Goal: Task Accomplishment & Management: Use online tool/utility

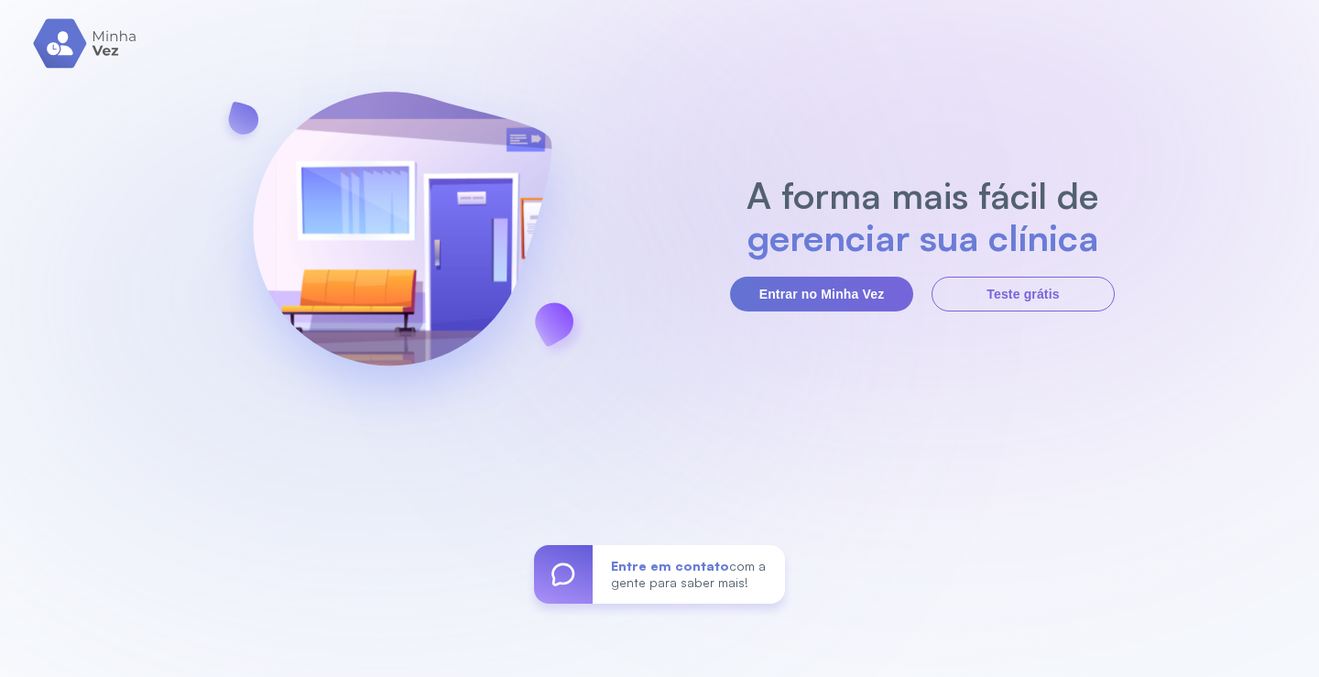
click at [811, 277] on button "Entrar no Minha Vez" at bounding box center [821, 294] width 183 height 35
drag, startPoint x: 0, startPoint y: 0, endPoint x: 811, endPoint y: 276, distance: 856.2
click at [811, 277] on button "Entrar no Minha Vez" at bounding box center [821, 294] width 183 height 35
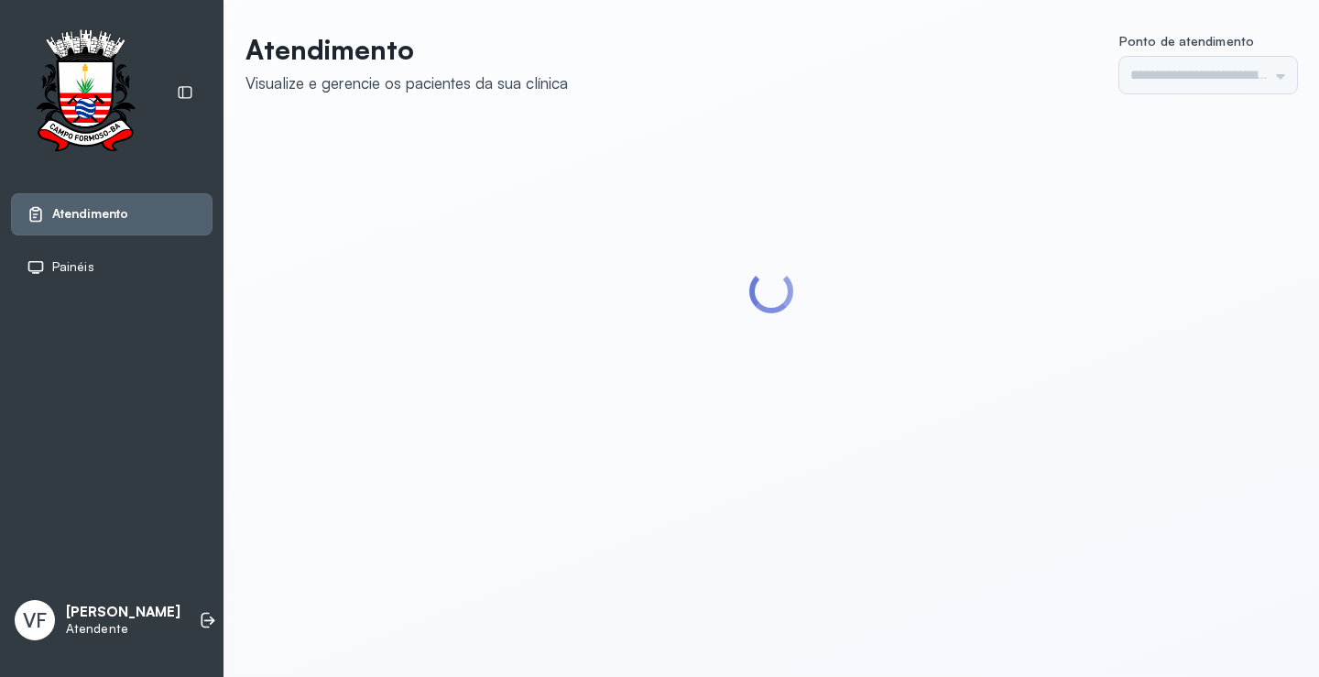
type input "*********"
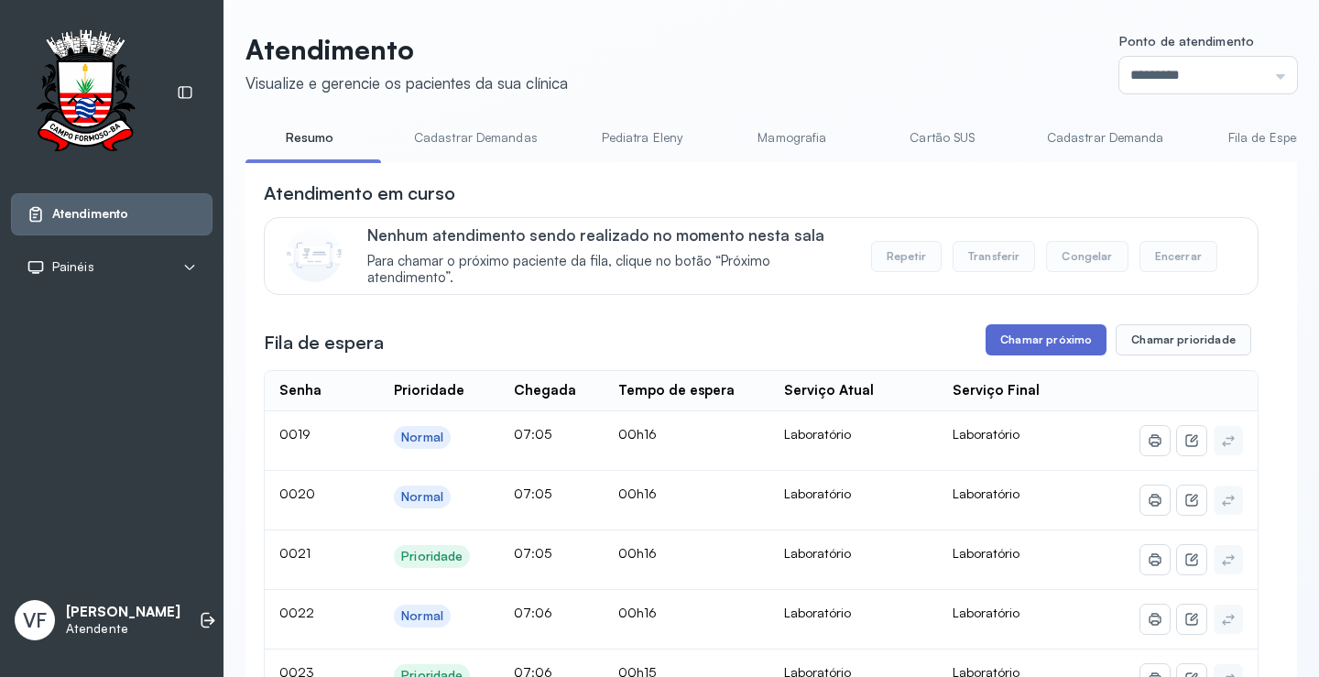
click at [1052, 338] on button "Chamar próximo" at bounding box center [1046, 339] width 121 height 31
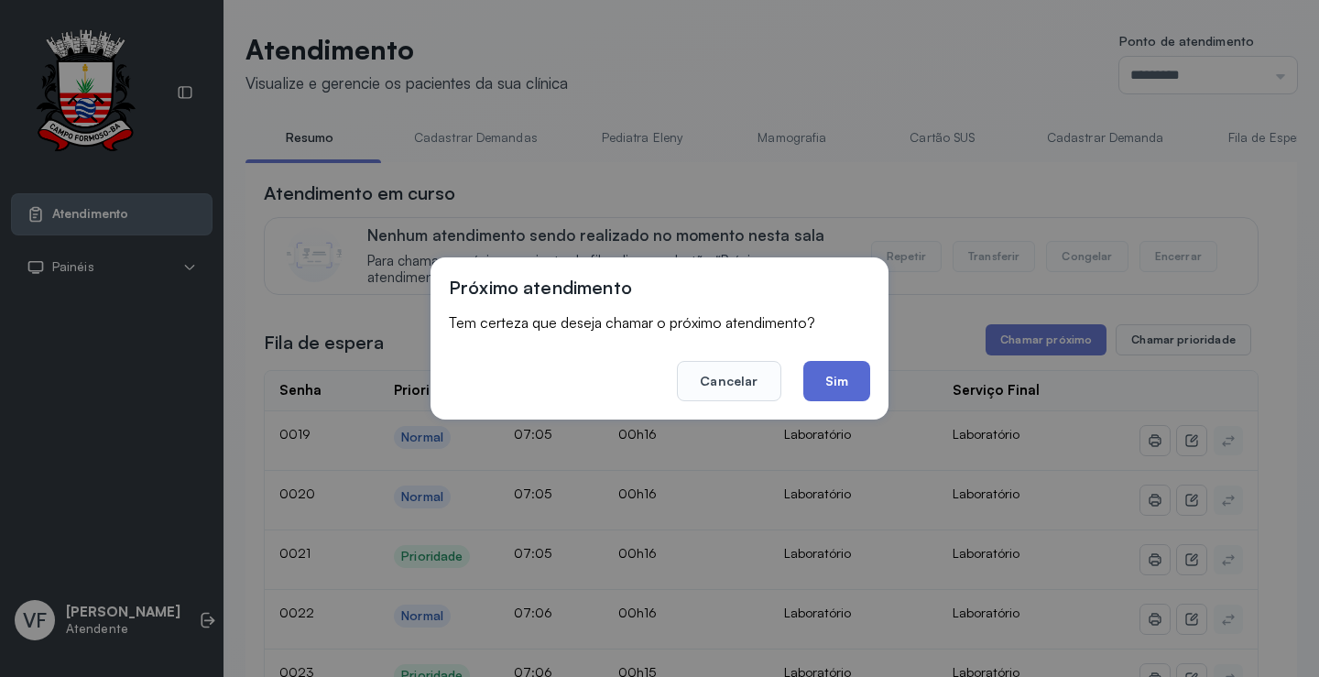
click at [839, 379] on button "Sim" at bounding box center [836, 381] width 67 height 40
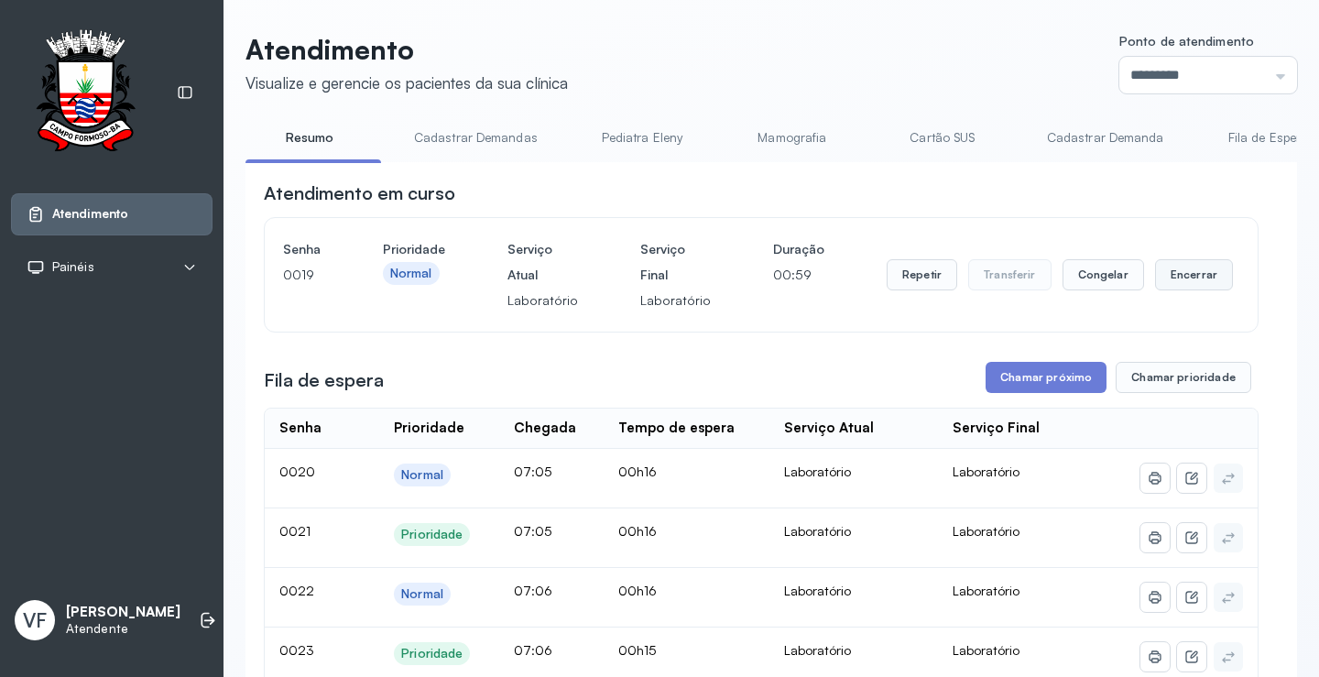
click at [1175, 267] on button "Encerrar" at bounding box center [1194, 274] width 78 height 31
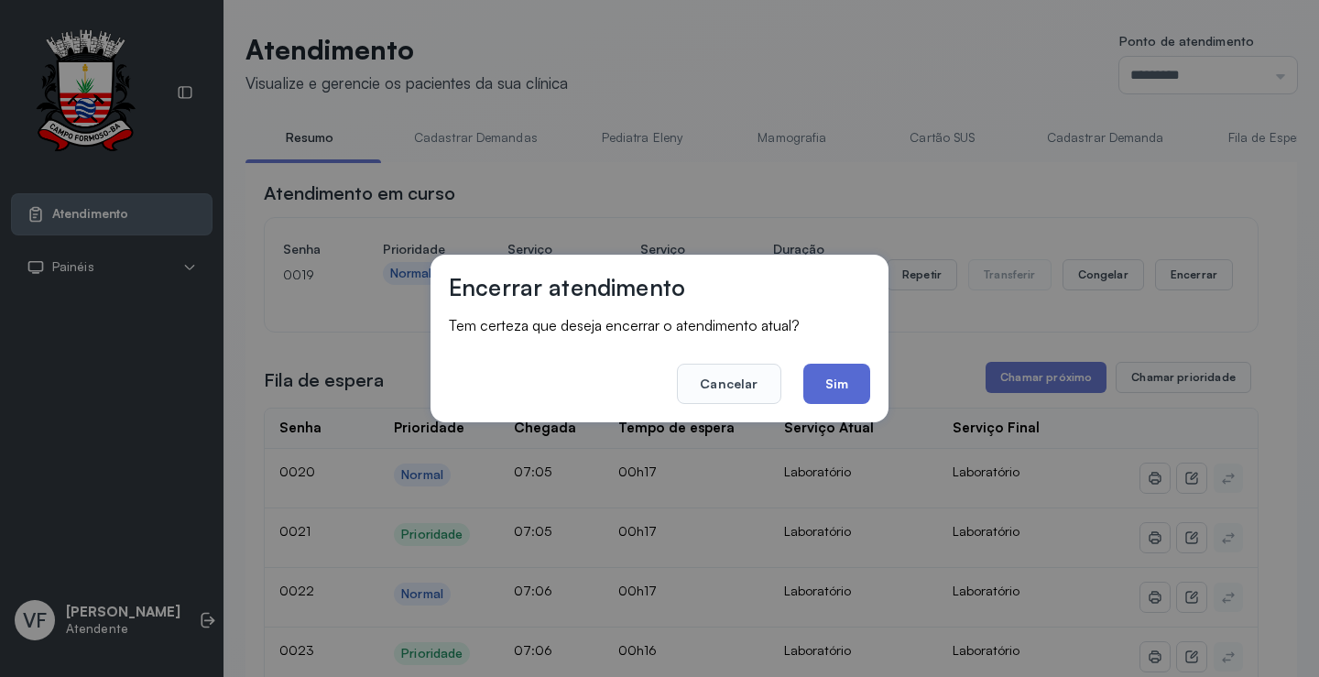
click at [827, 383] on button "Sim" at bounding box center [836, 384] width 67 height 40
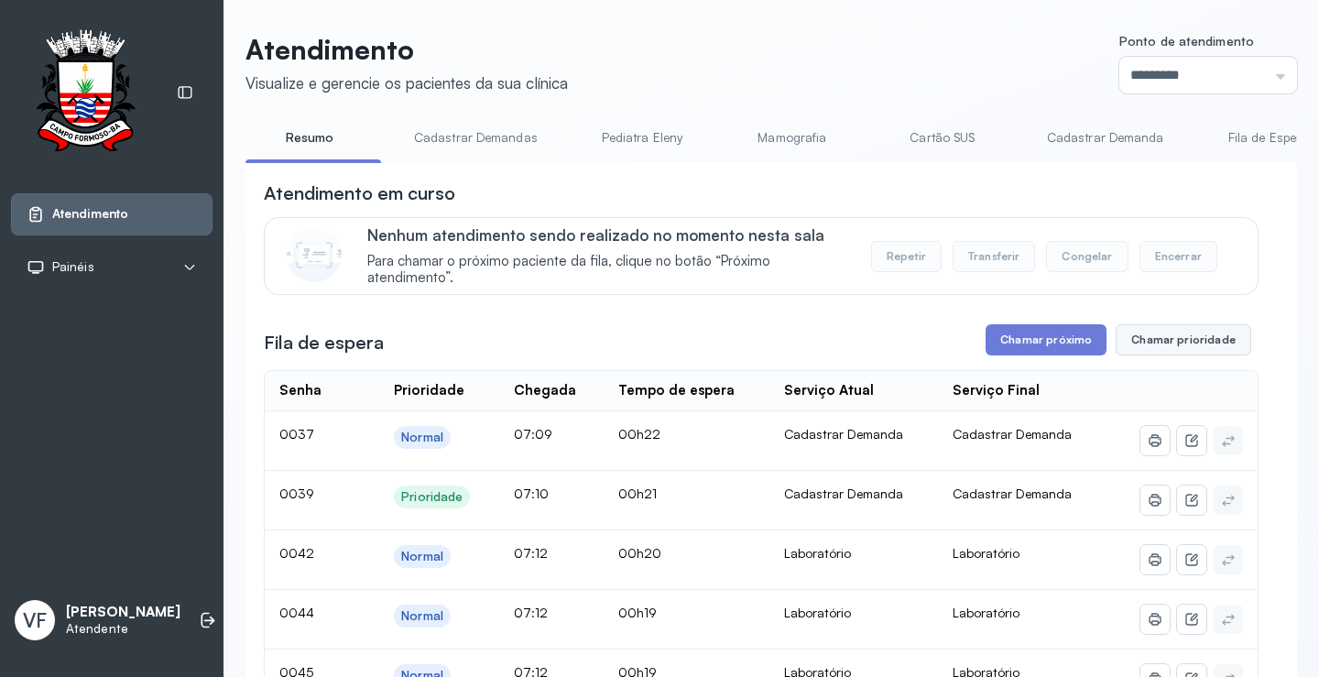
click at [1150, 332] on button "Chamar prioridade" at bounding box center [1184, 339] width 136 height 31
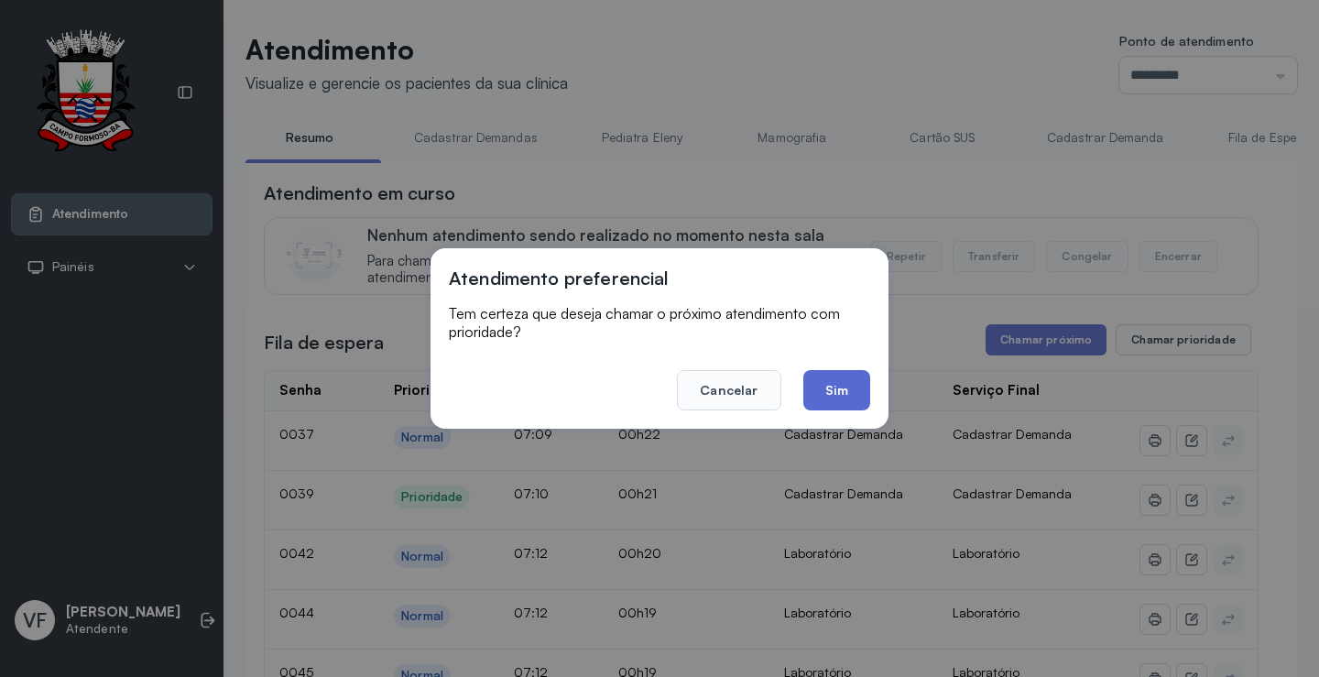
click at [849, 387] on button "Sim" at bounding box center [836, 390] width 67 height 40
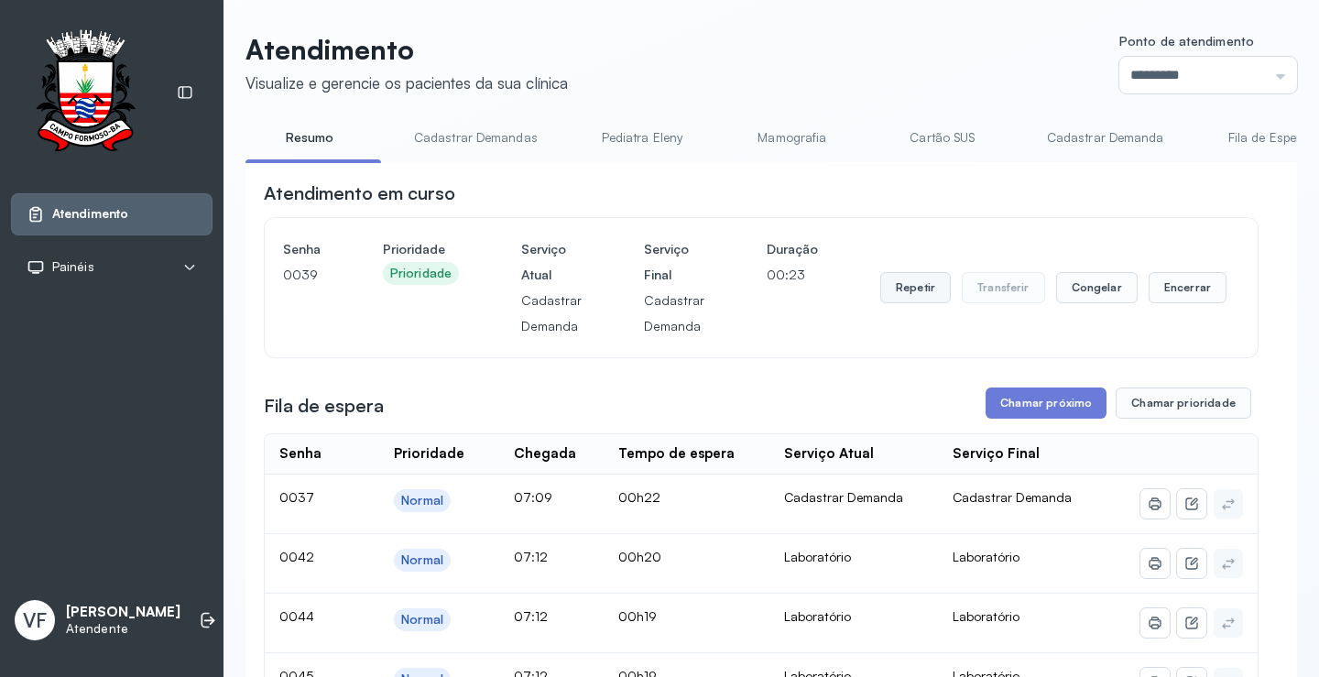
click at [889, 287] on button "Repetir" at bounding box center [915, 287] width 71 height 31
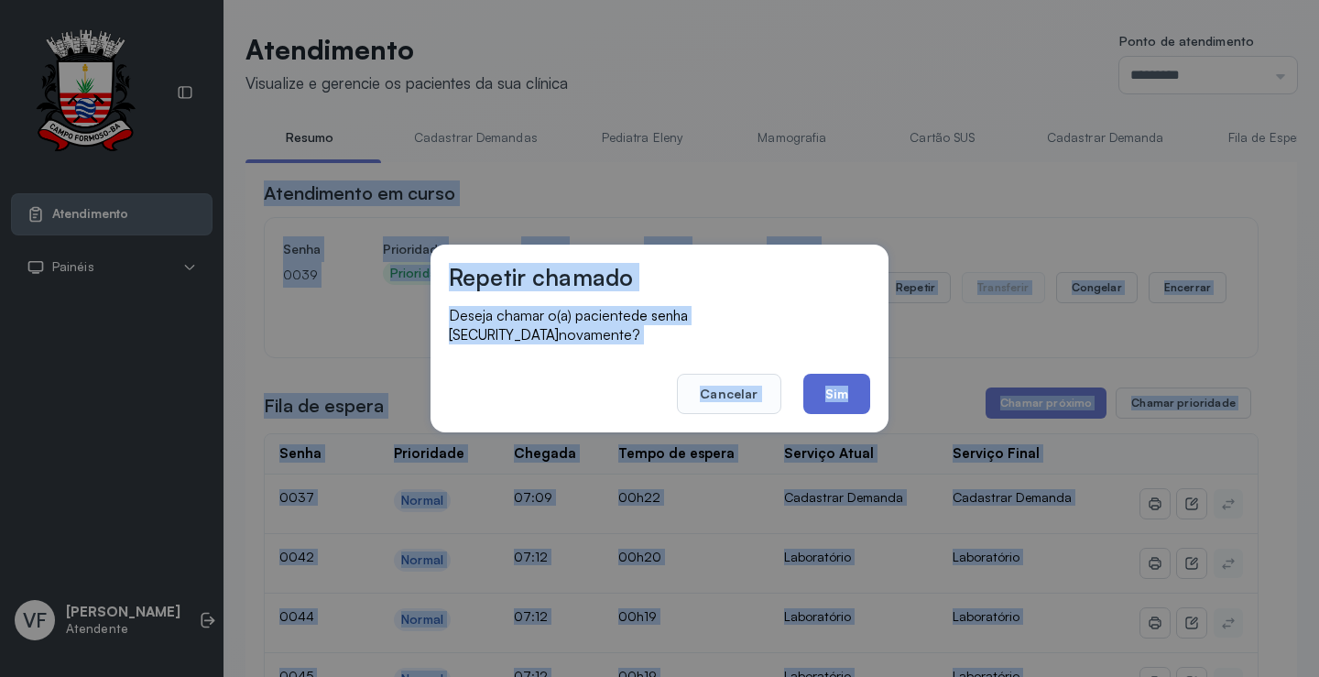
click at [844, 386] on button "Sim" at bounding box center [836, 394] width 67 height 40
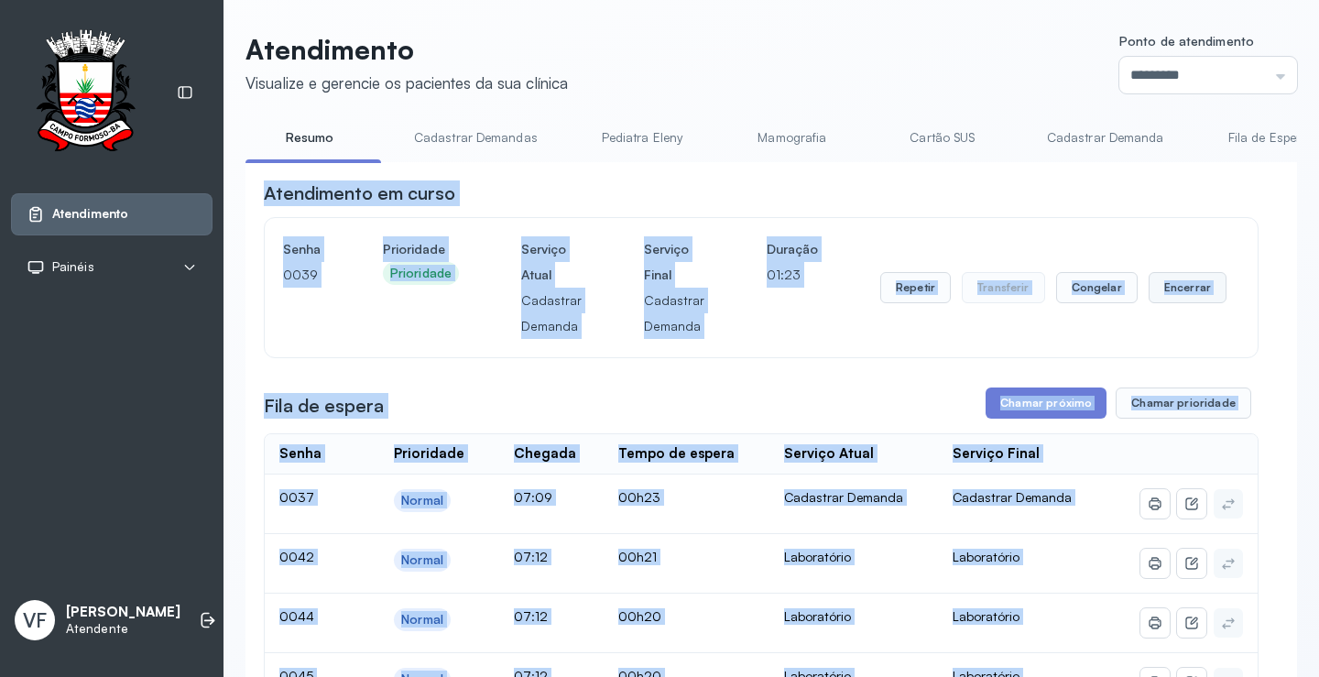
click at [1157, 290] on button "Encerrar" at bounding box center [1188, 287] width 78 height 31
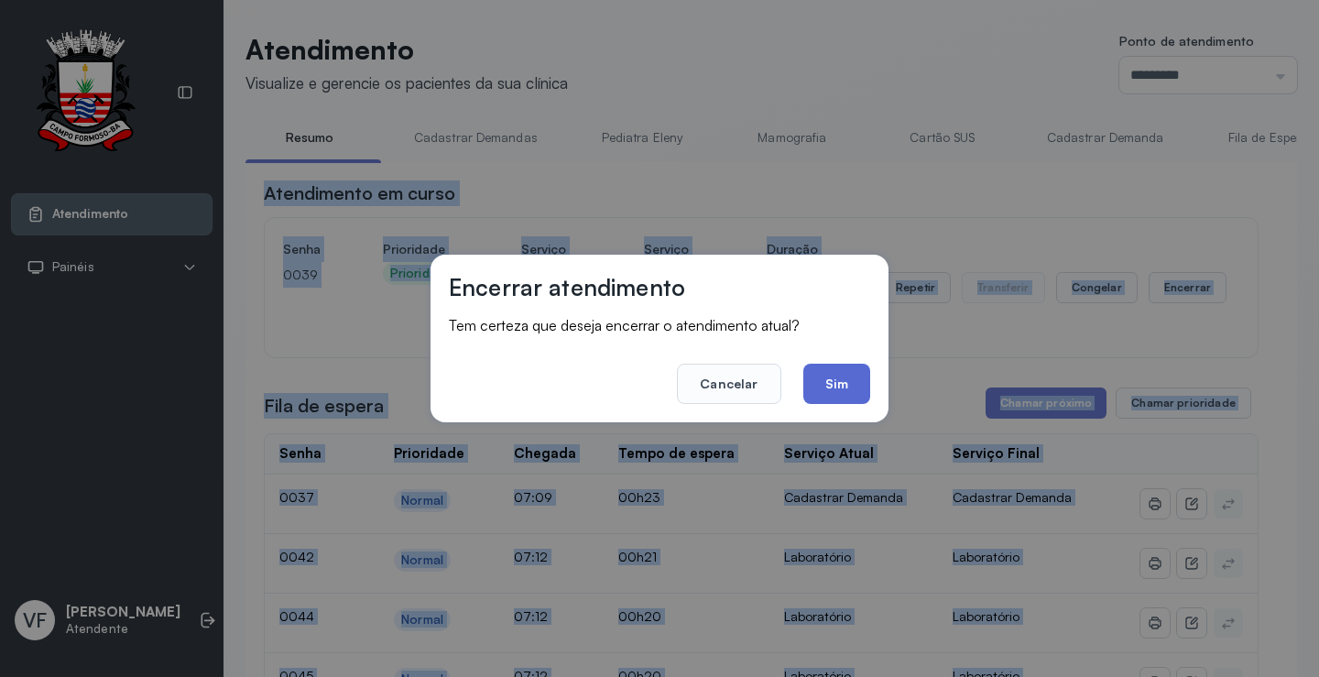
click at [828, 380] on button "Sim" at bounding box center [836, 384] width 67 height 40
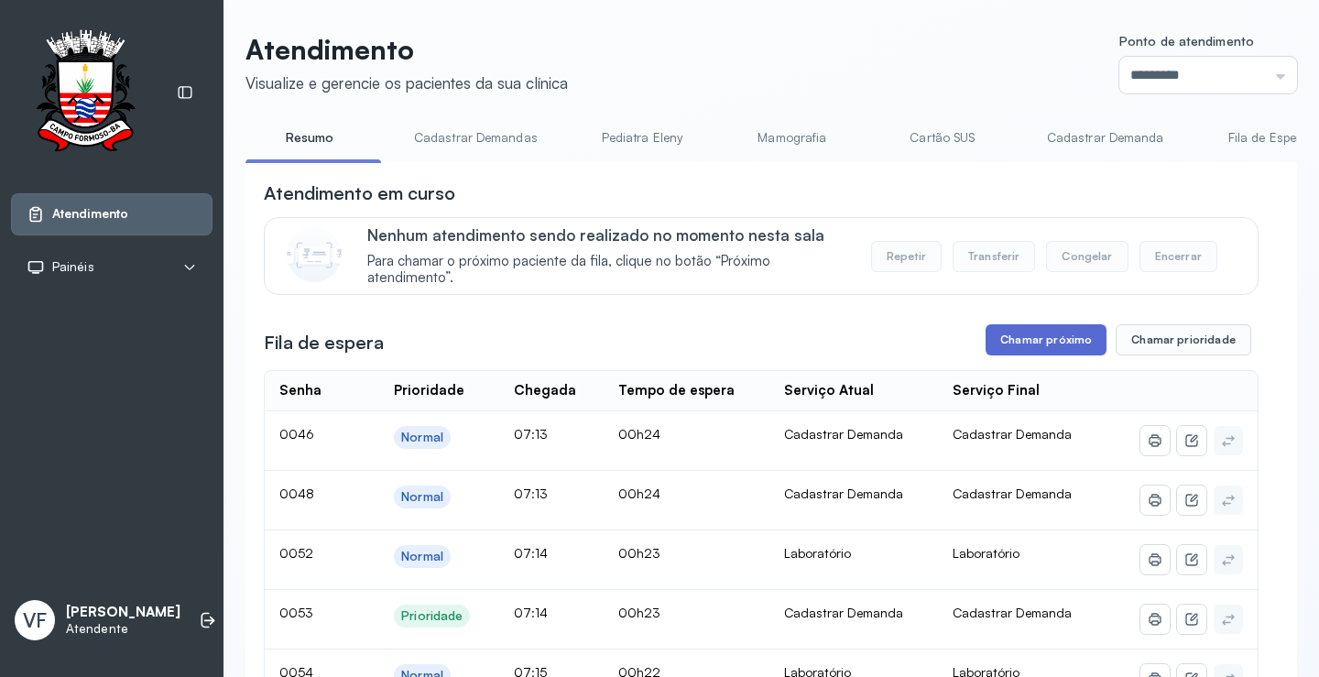
click at [1046, 341] on button "Chamar próximo" at bounding box center [1046, 339] width 121 height 31
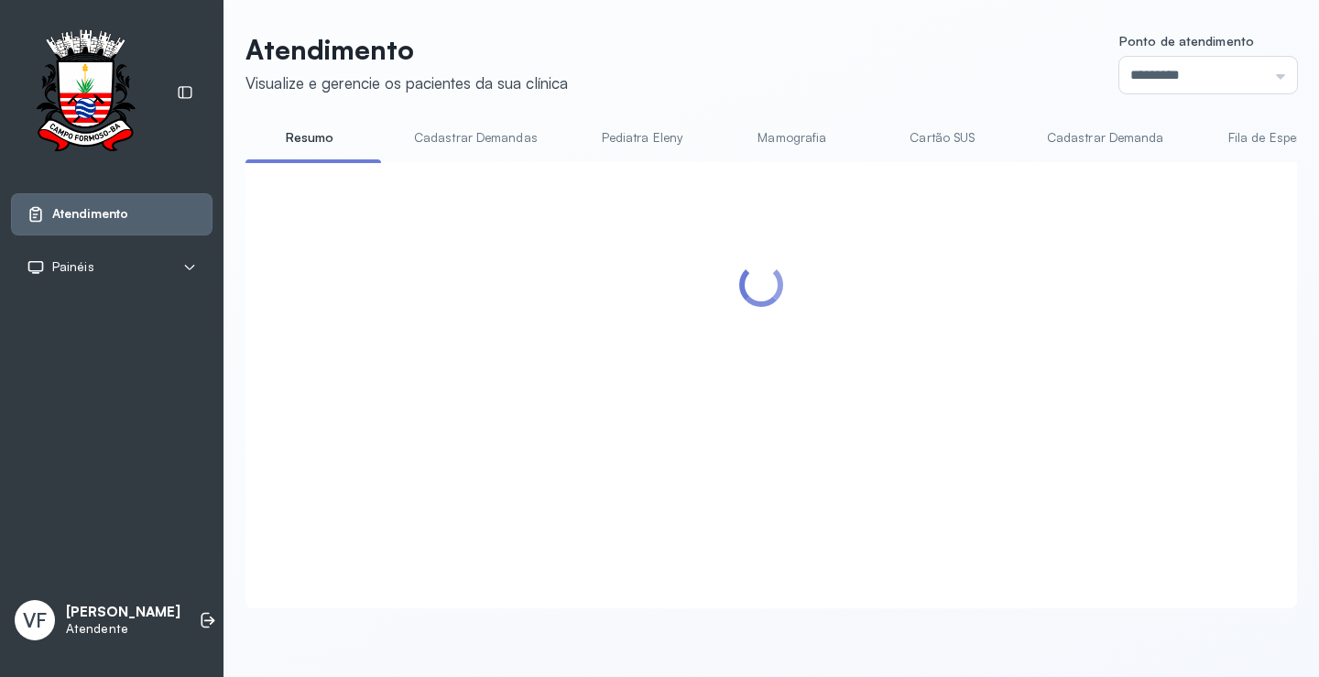
click at [834, 376] on div at bounding box center [761, 362] width 995 height 365
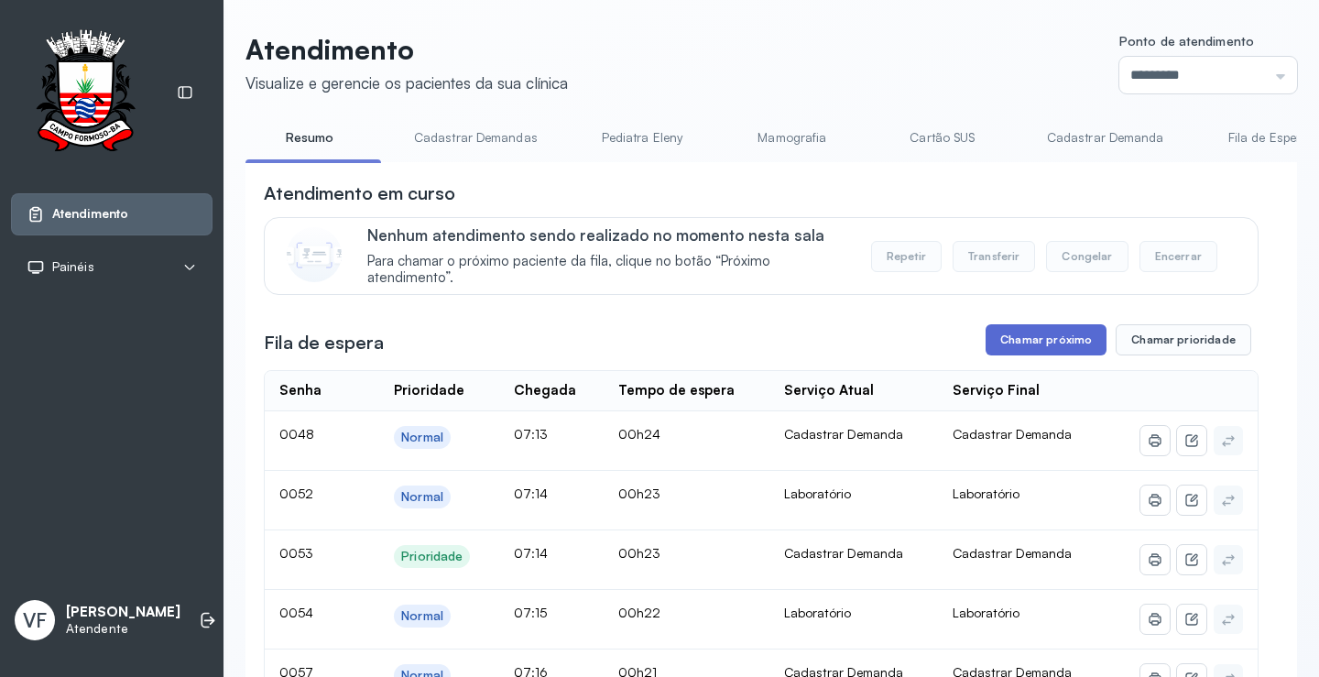
click at [1038, 332] on button "Chamar próximo" at bounding box center [1046, 339] width 121 height 31
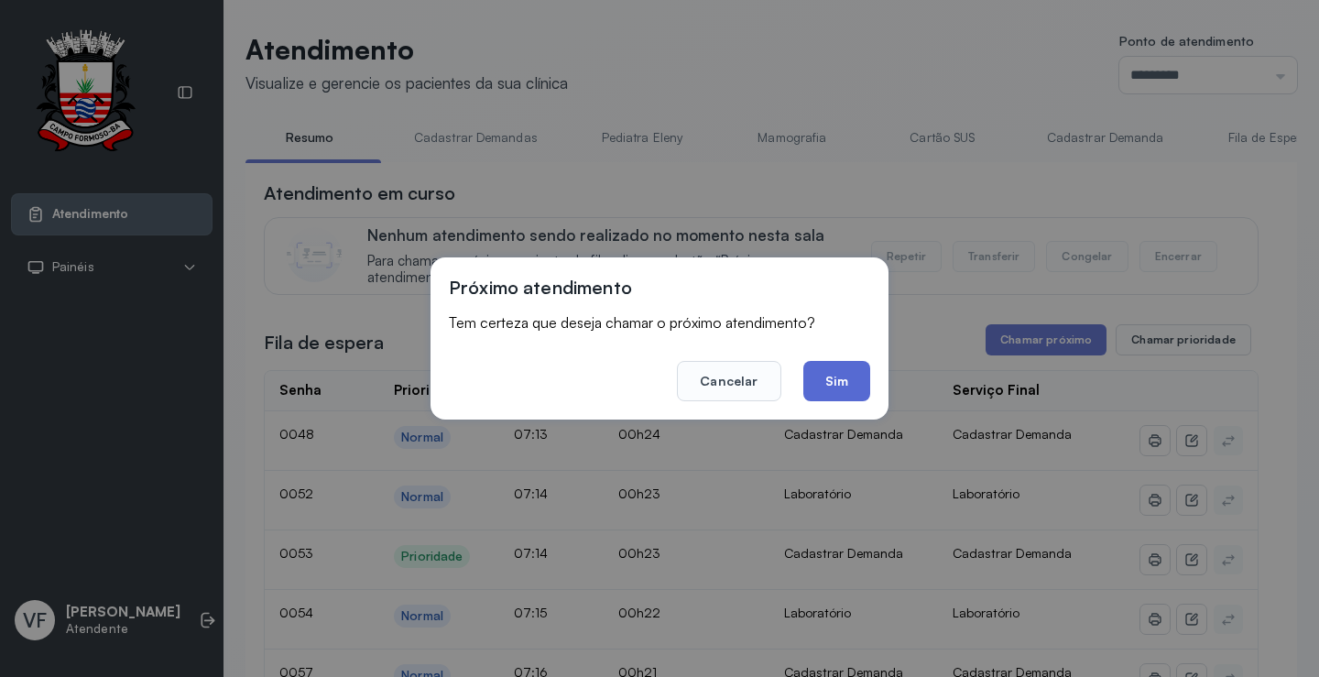
click at [842, 385] on button "Sim" at bounding box center [836, 381] width 67 height 40
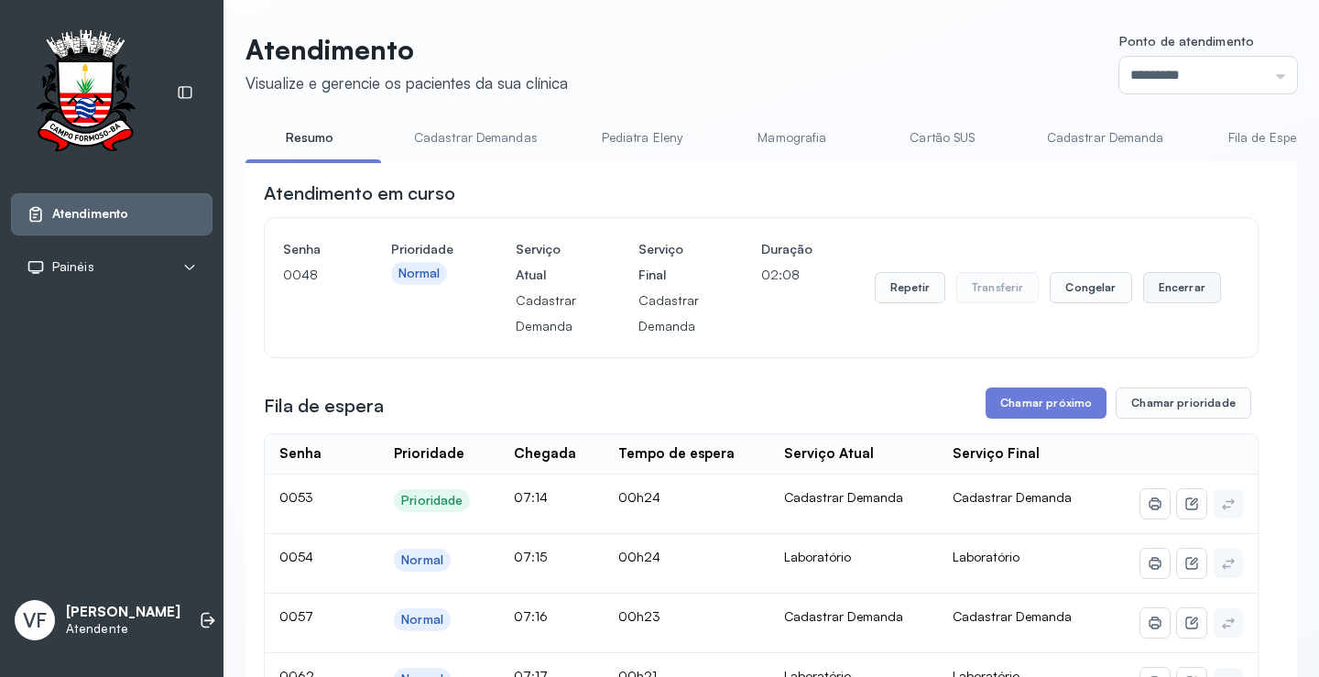
click at [1157, 297] on button "Encerrar" at bounding box center [1182, 287] width 78 height 31
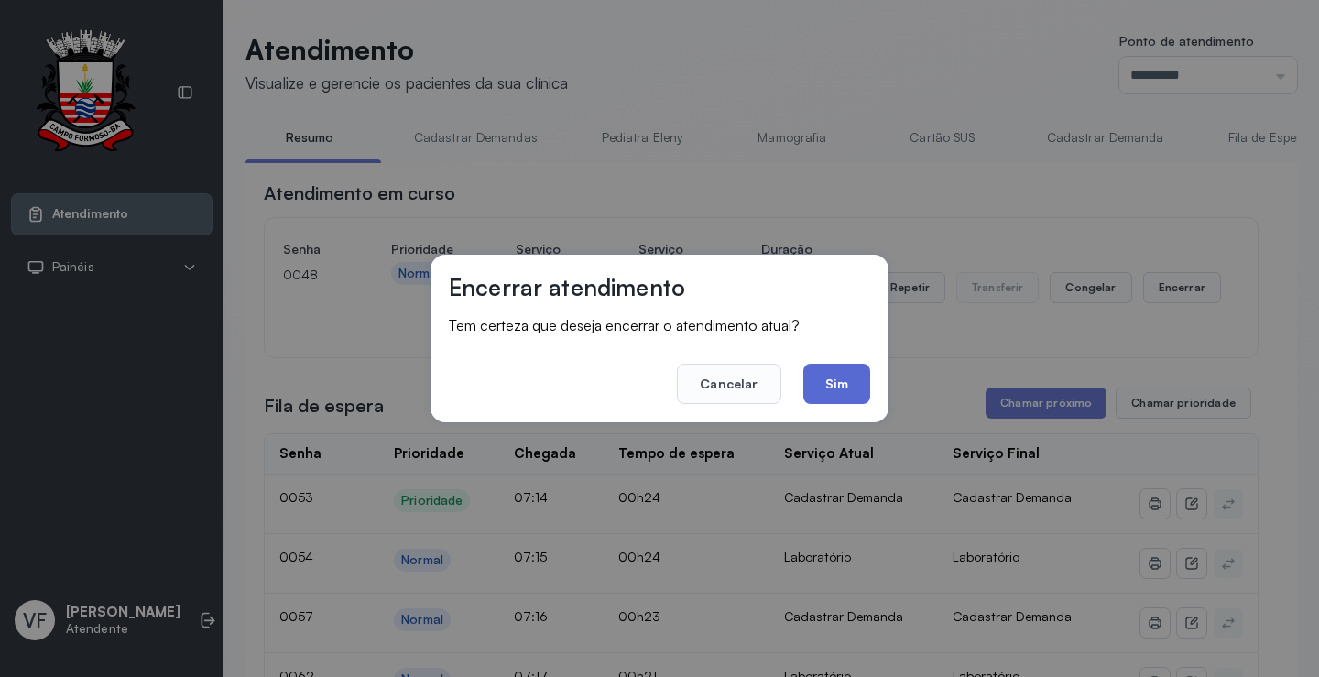
click at [842, 379] on button "Sim" at bounding box center [836, 384] width 67 height 40
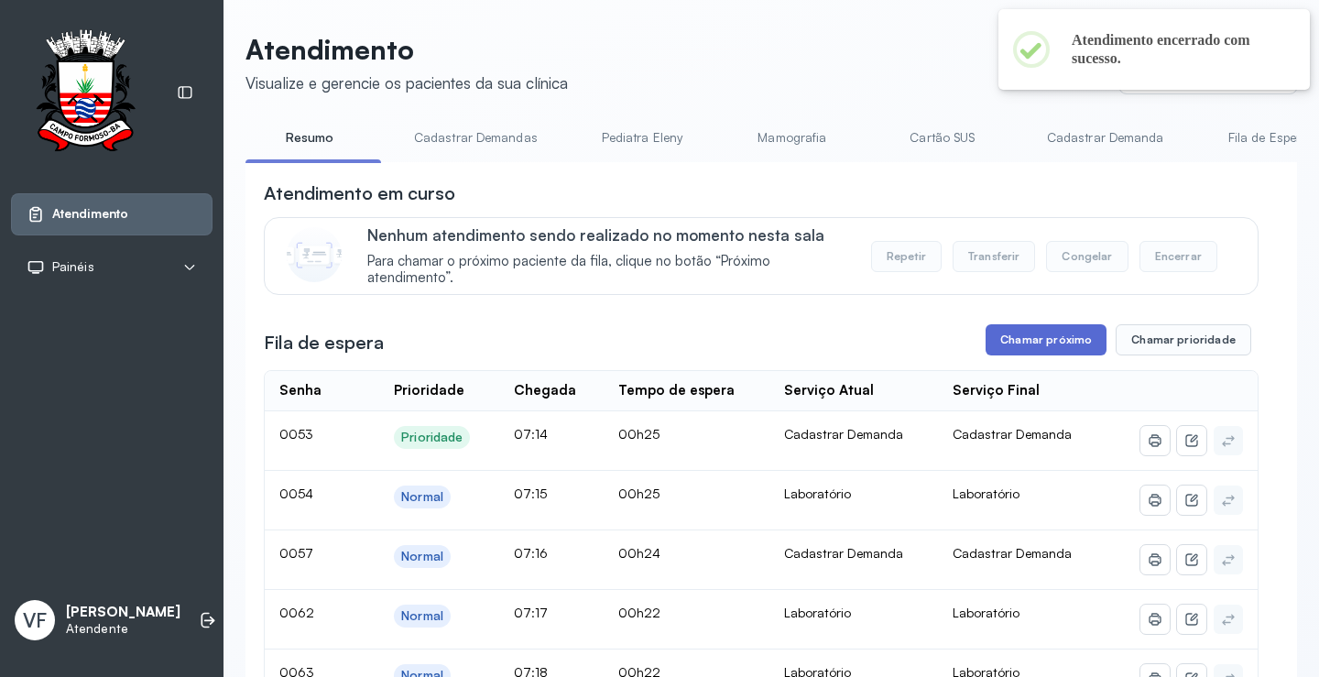
click at [1040, 338] on button "Chamar próximo" at bounding box center [1046, 339] width 121 height 31
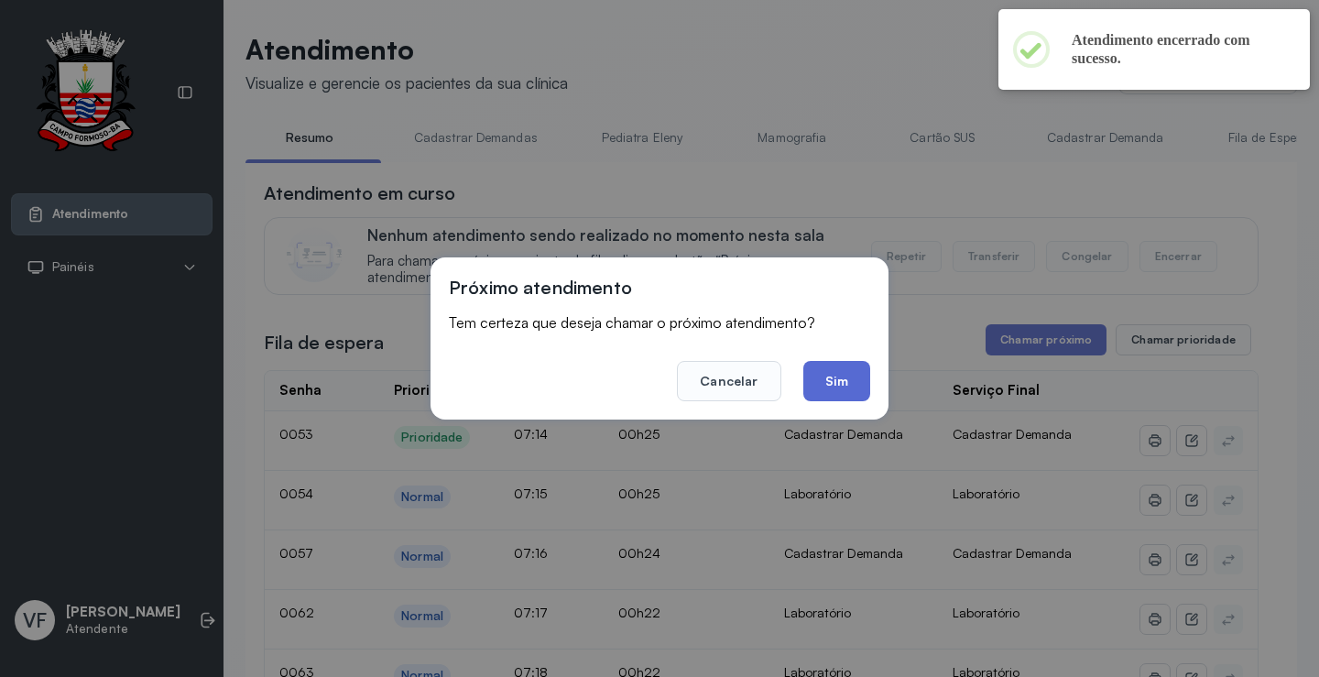
click at [841, 372] on button "Sim" at bounding box center [836, 381] width 67 height 40
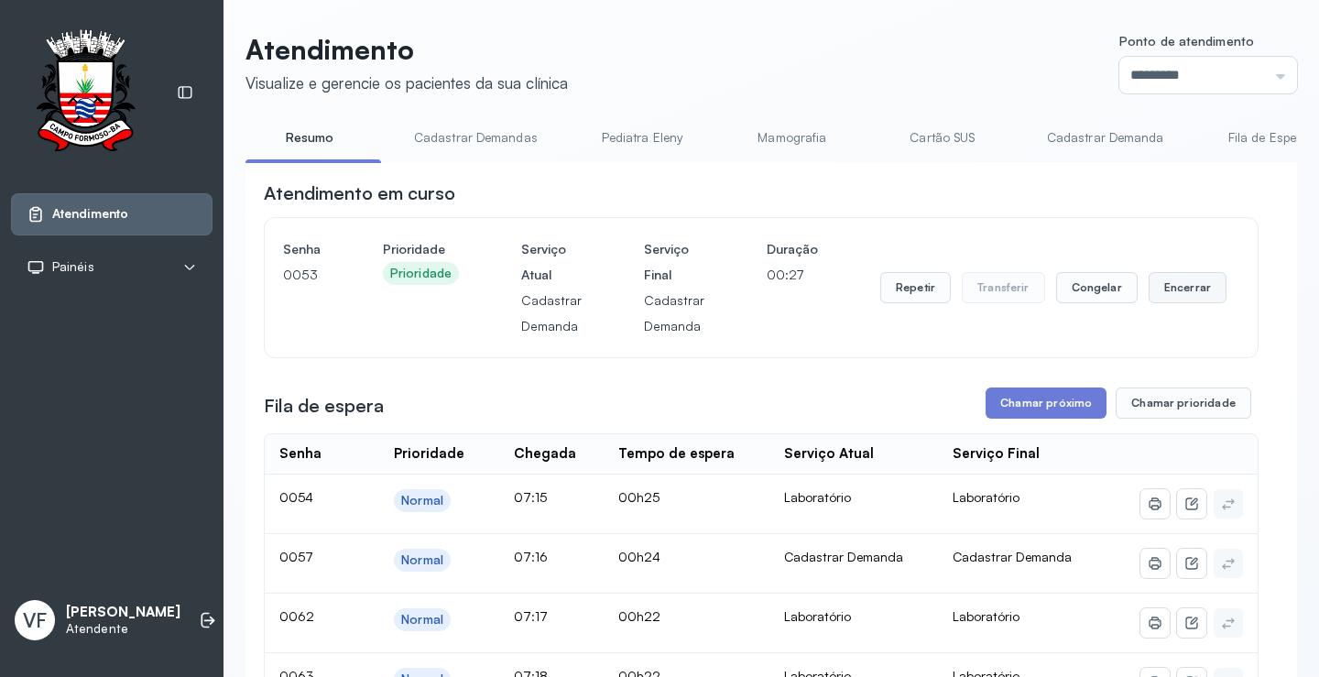
click at [1172, 287] on button "Encerrar" at bounding box center [1188, 287] width 78 height 31
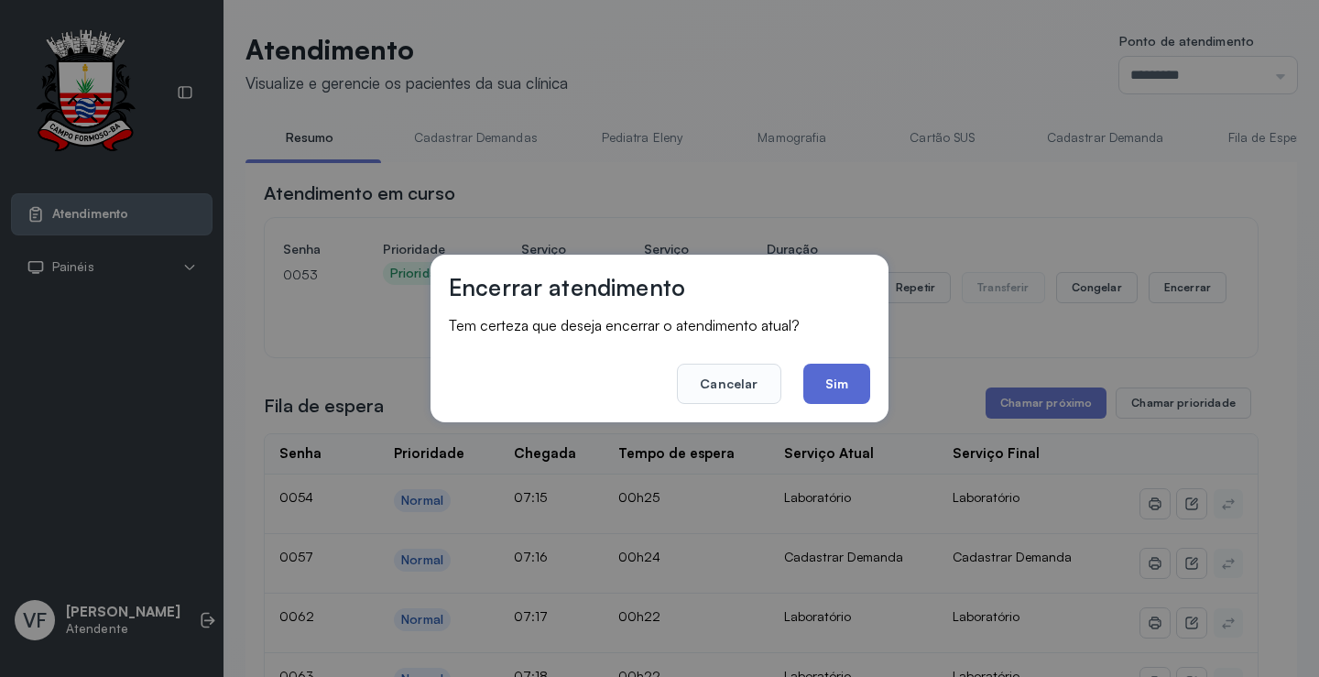
click at [841, 389] on button "Sim" at bounding box center [836, 384] width 67 height 40
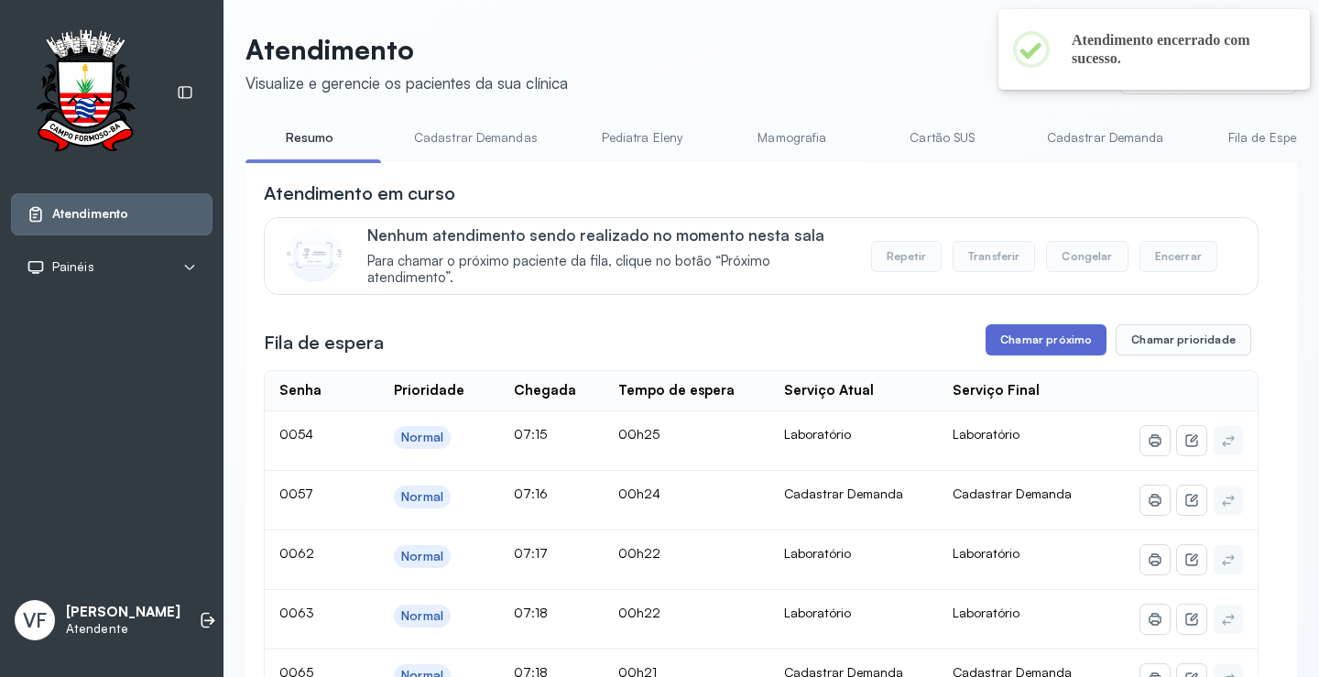
click at [1024, 333] on button "Chamar próximo" at bounding box center [1046, 339] width 121 height 31
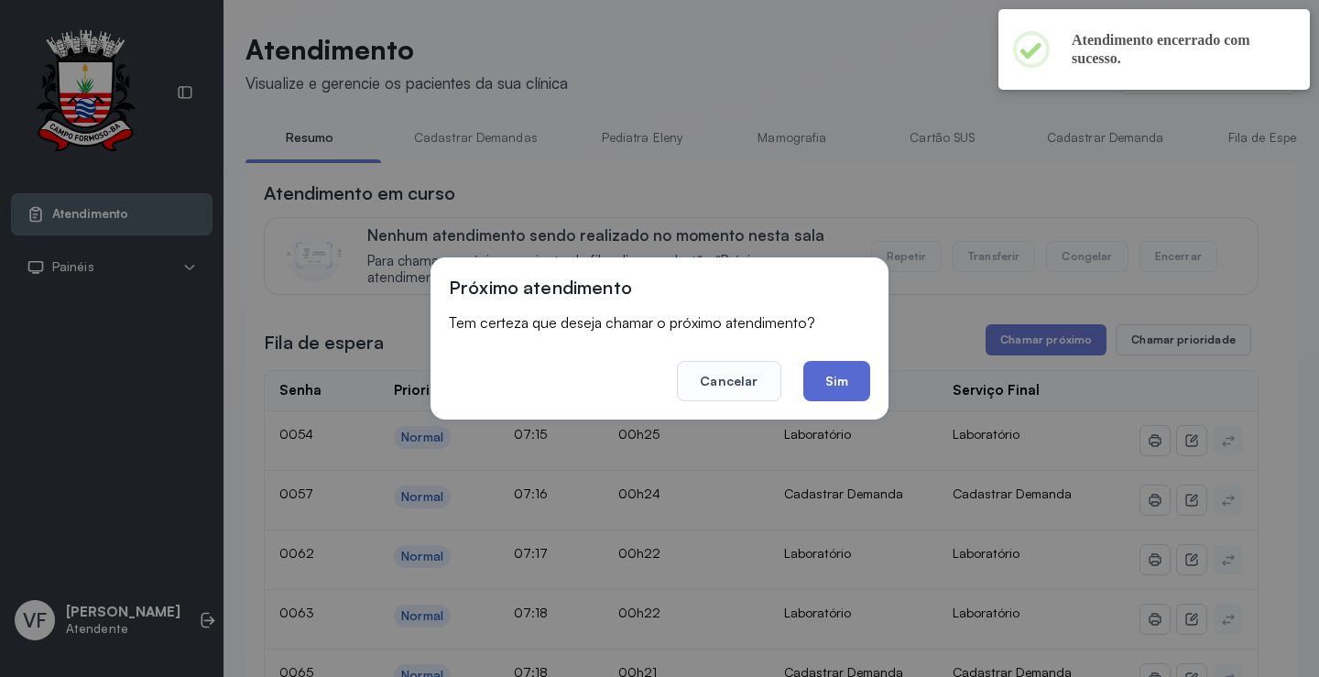
click at [840, 376] on button "Sim" at bounding box center [836, 381] width 67 height 40
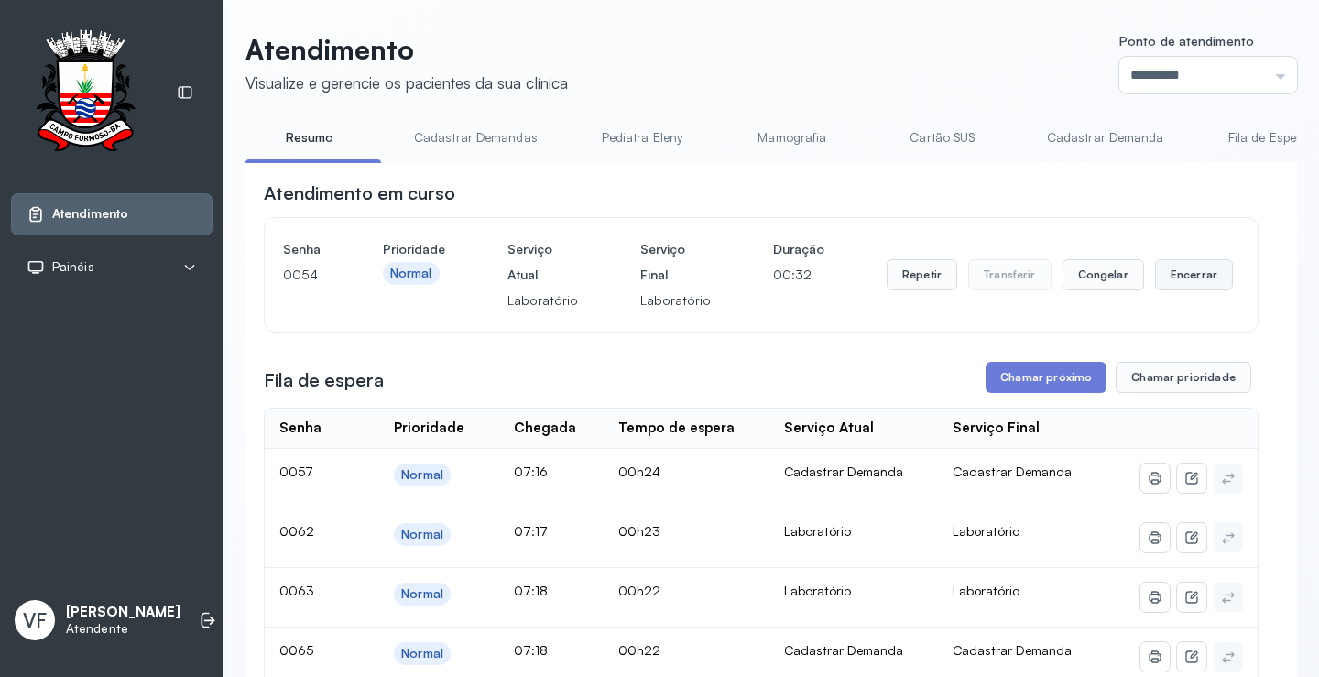
click at [1166, 280] on button "Encerrar" at bounding box center [1194, 274] width 78 height 31
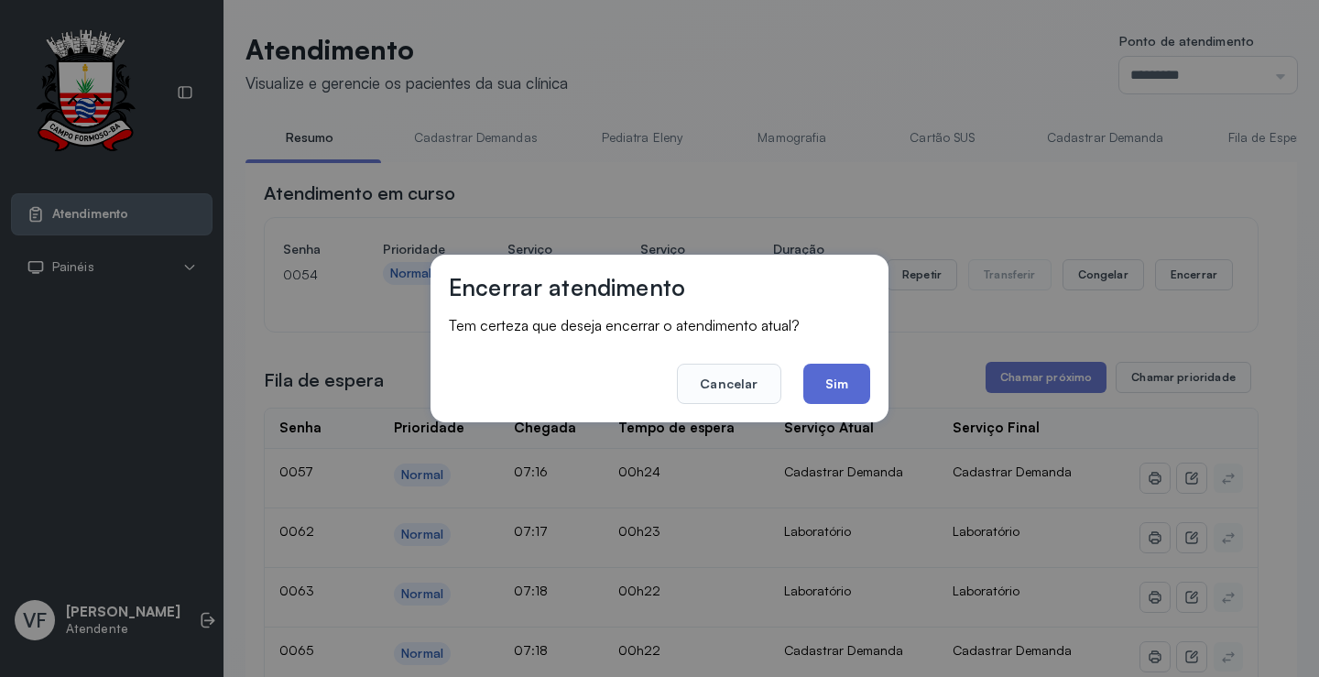
click at [848, 374] on button "Sim" at bounding box center [836, 384] width 67 height 40
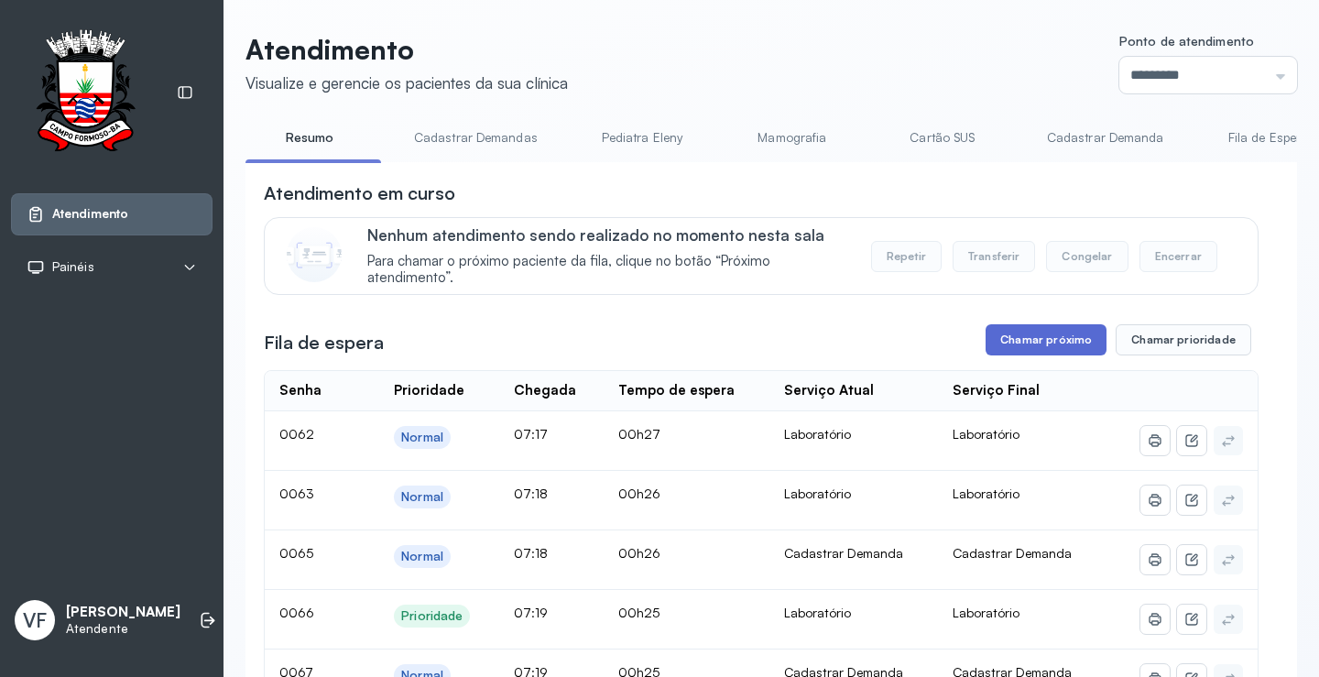
click at [1024, 339] on button "Chamar próximo" at bounding box center [1046, 339] width 121 height 31
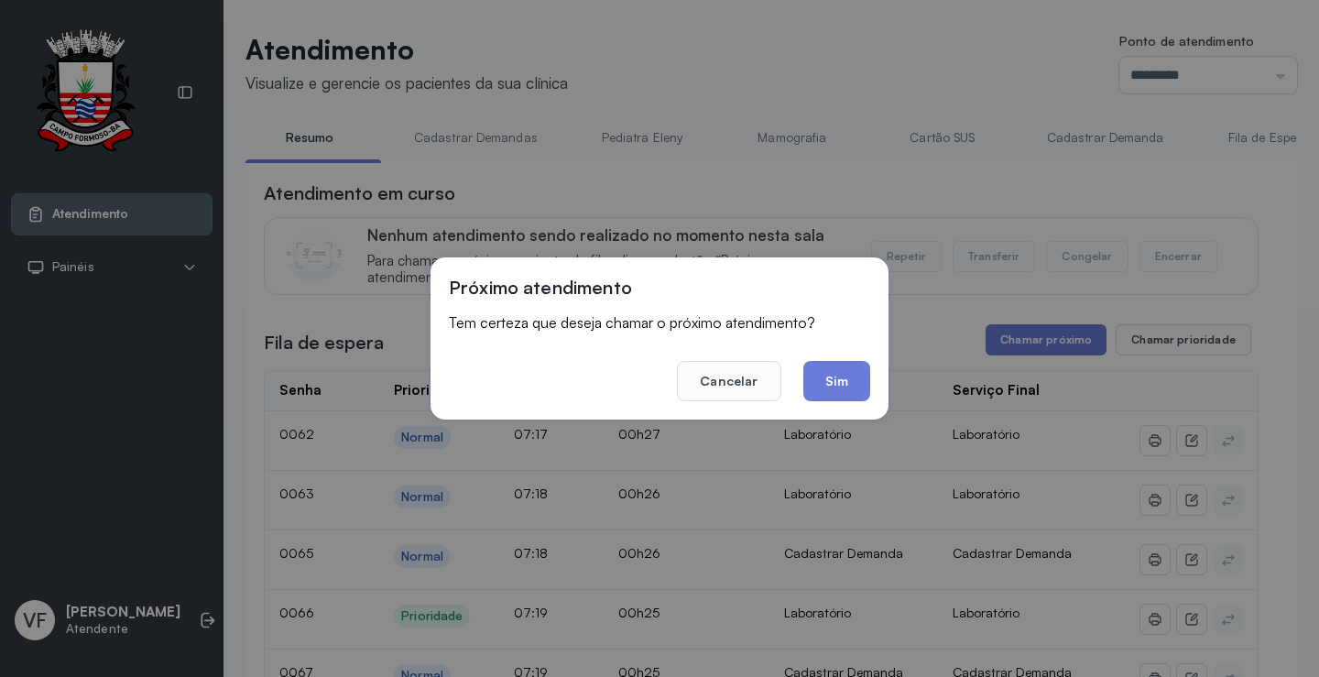
click at [840, 379] on button "Sim" at bounding box center [836, 381] width 67 height 40
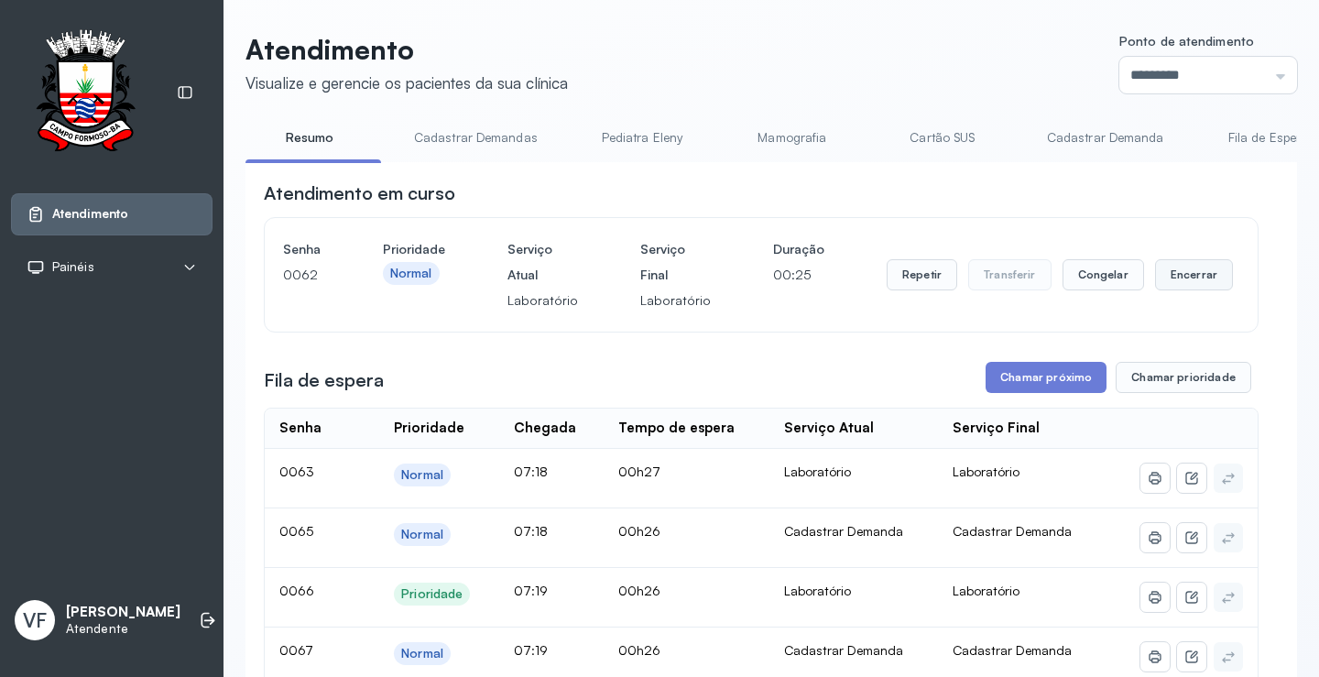
click at [1161, 273] on button "Encerrar" at bounding box center [1194, 274] width 78 height 31
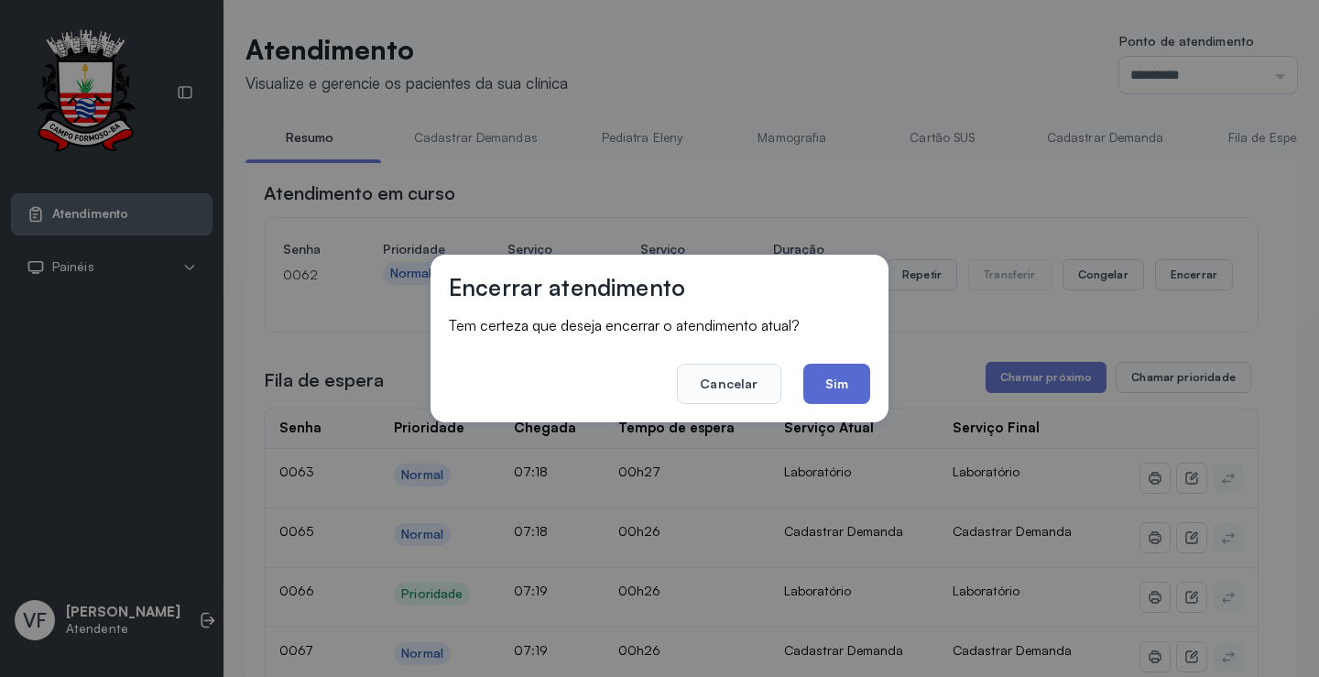
click at [830, 383] on button "Sim" at bounding box center [836, 384] width 67 height 40
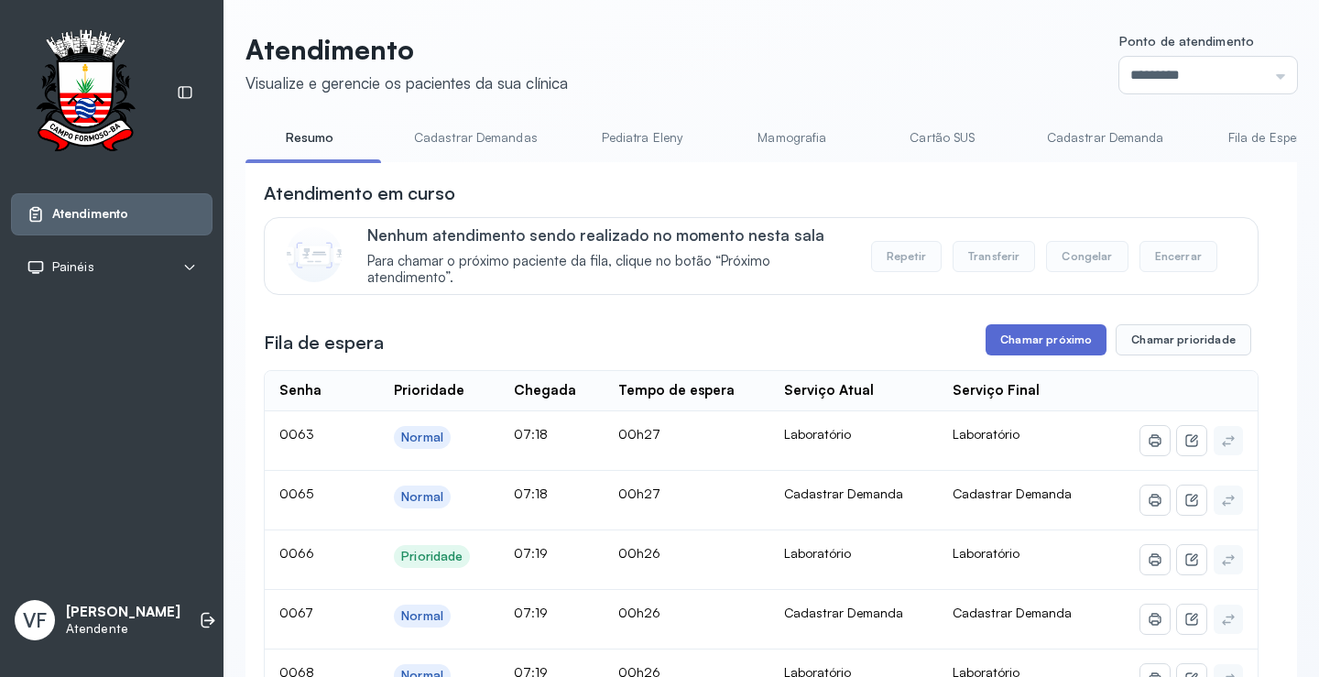
click at [1041, 343] on button "Chamar próximo" at bounding box center [1046, 339] width 121 height 31
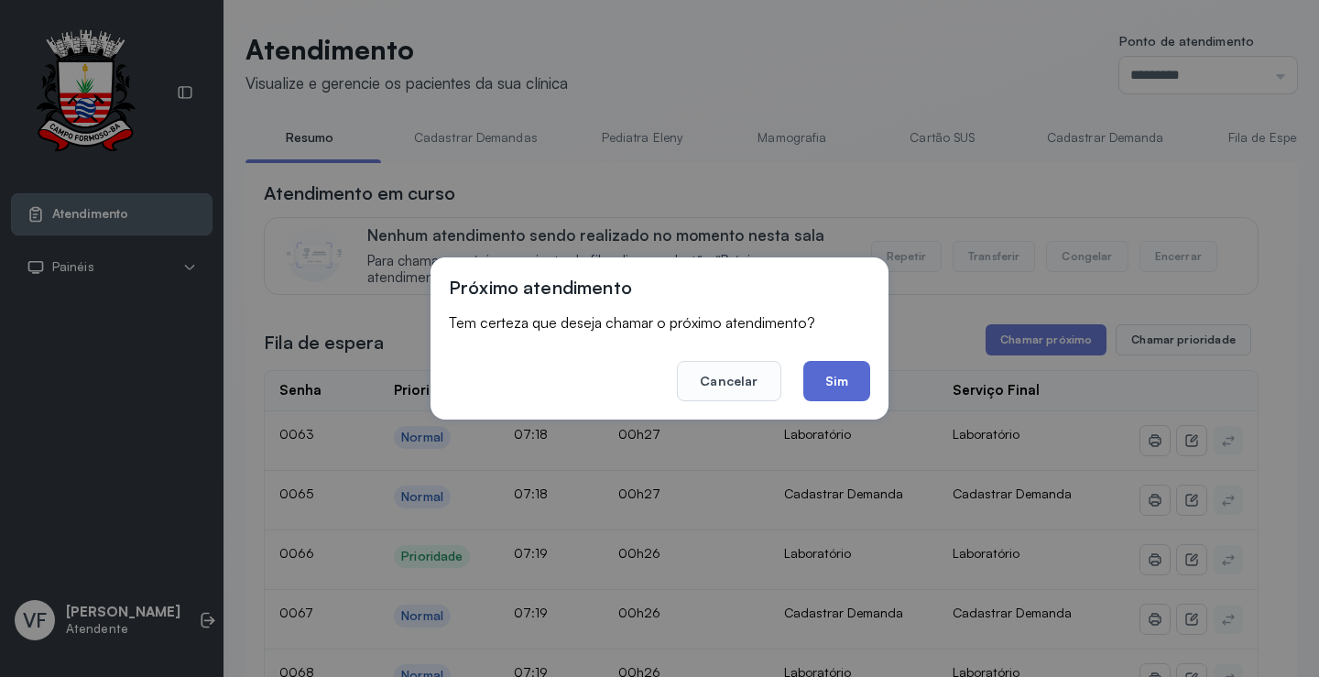
click at [827, 374] on button "Sim" at bounding box center [836, 381] width 67 height 40
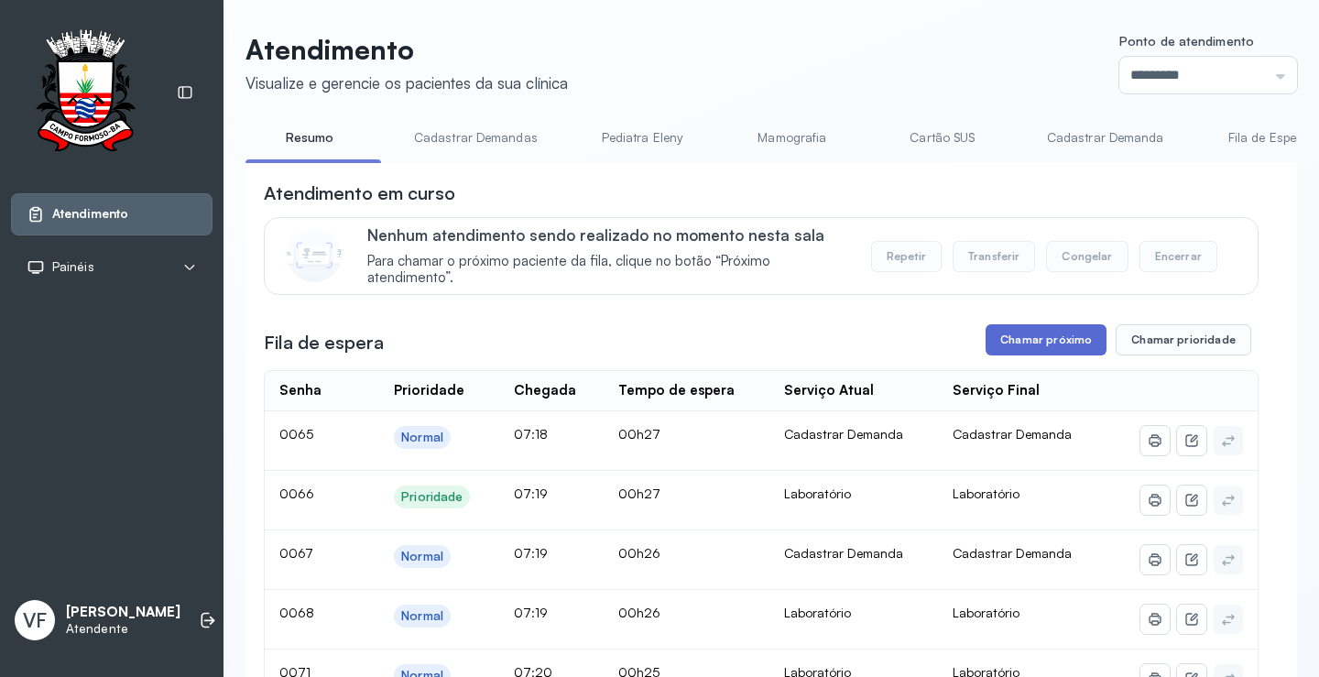
click at [1040, 334] on button "Chamar próximo" at bounding box center [1046, 339] width 121 height 31
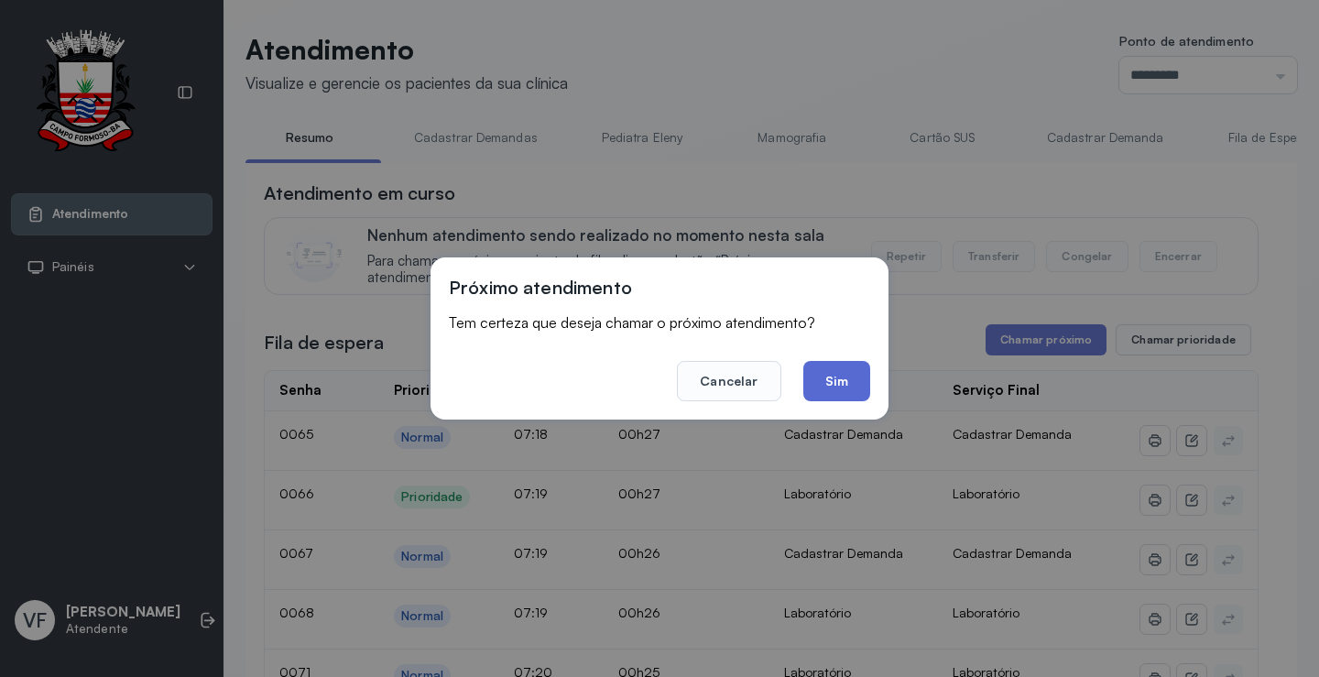
click at [830, 379] on button "Sim" at bounding box center [836, 381] width 67 height 40
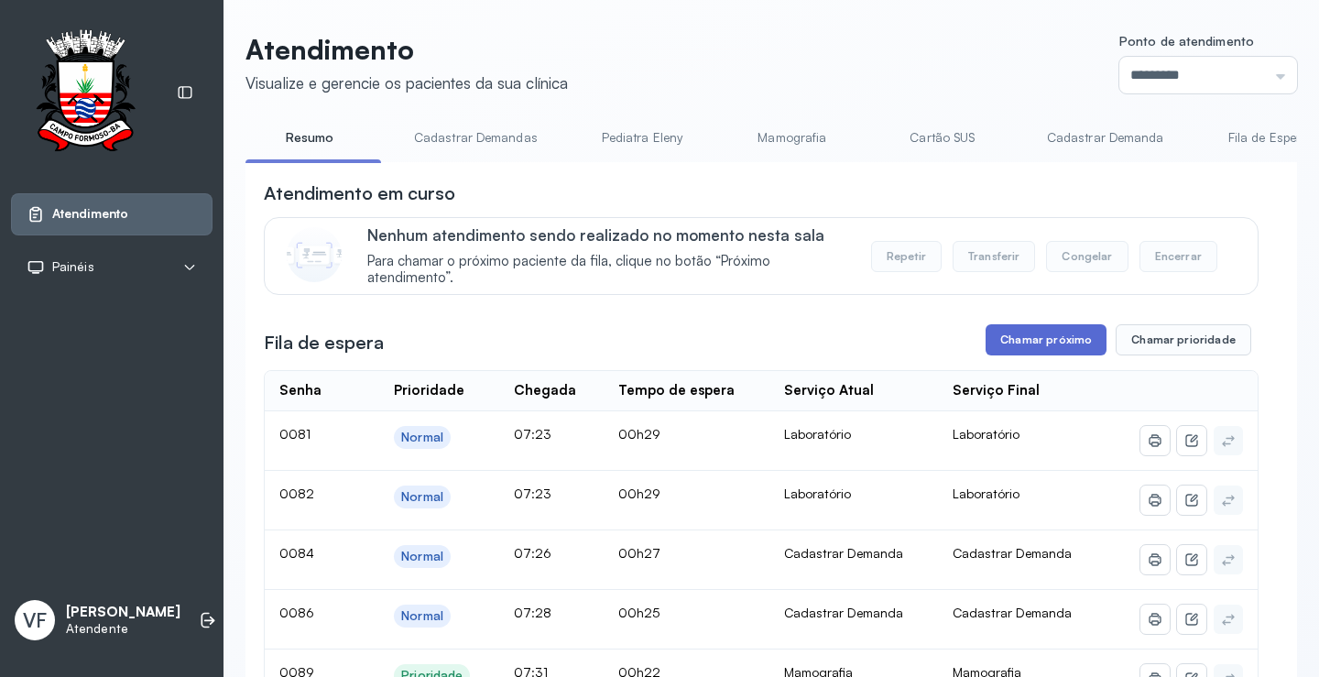
click at [1039, 338] on button "Chamar próximo" at bounding box center [1046, 339] width 121 height 31
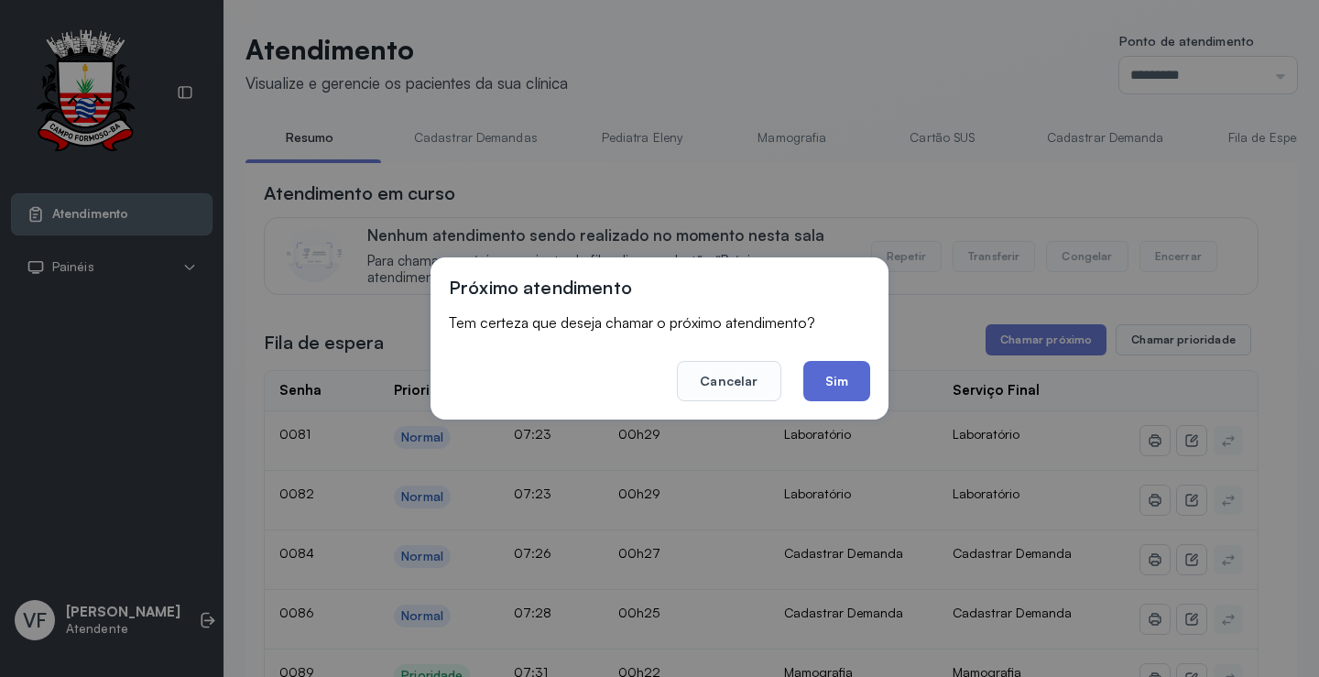
click at [822, 369] on button "Sim" at bounding box center [836, 381] width 67 height 40
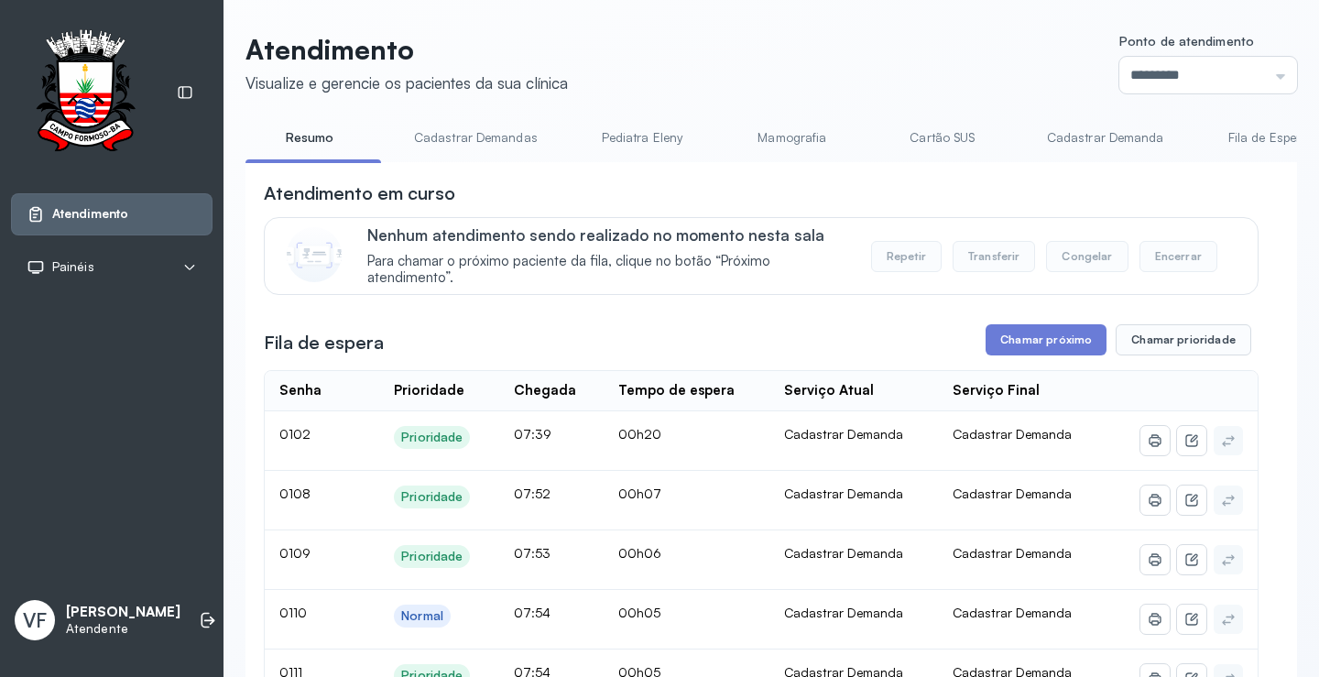
drag, startPoint x: 61, startPoint y: 61, endPoint x: 964, endPoint y: 169, distance: 908.7
click at [1032, 345] on button "Chamar próximo" at bounding box center [1046, 339] width 121 height 31
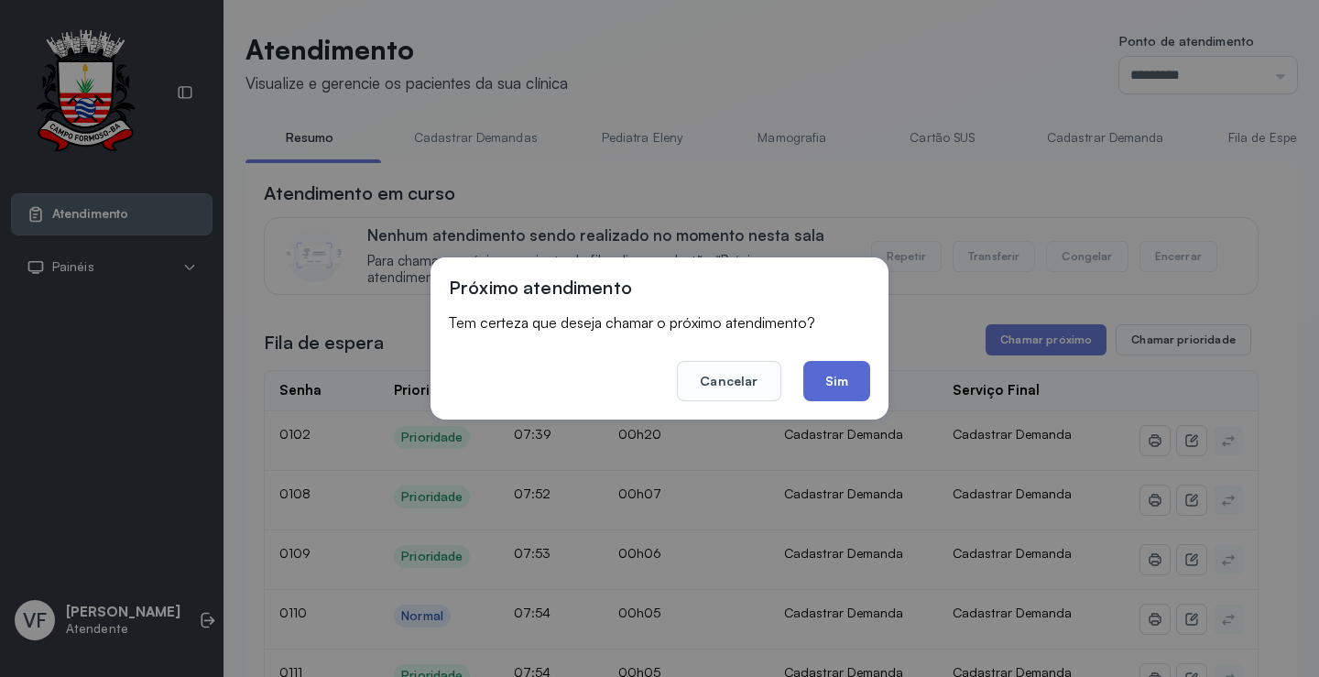
click at [832, 377] on button "Sim" at bounding box center [836, 381] width 67 height 40
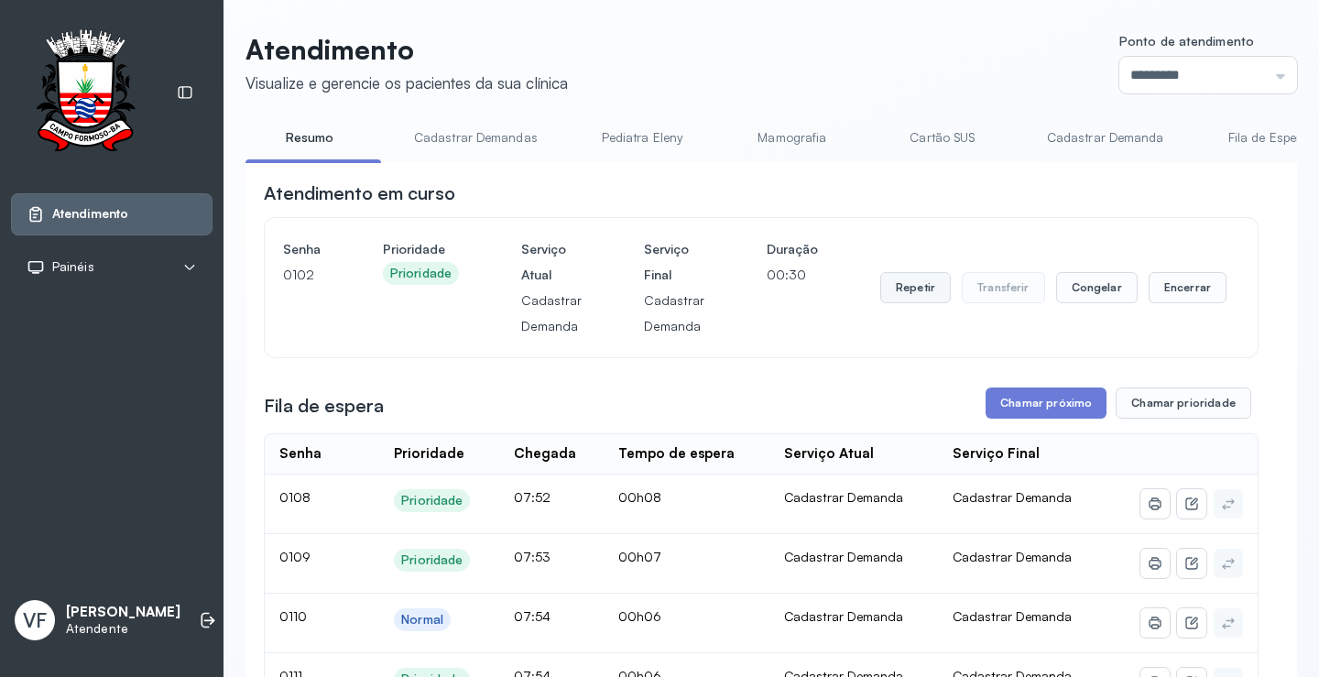
click at [899, 288] on button "Repetir" at bounding box center [915, 287] width 71 height 31
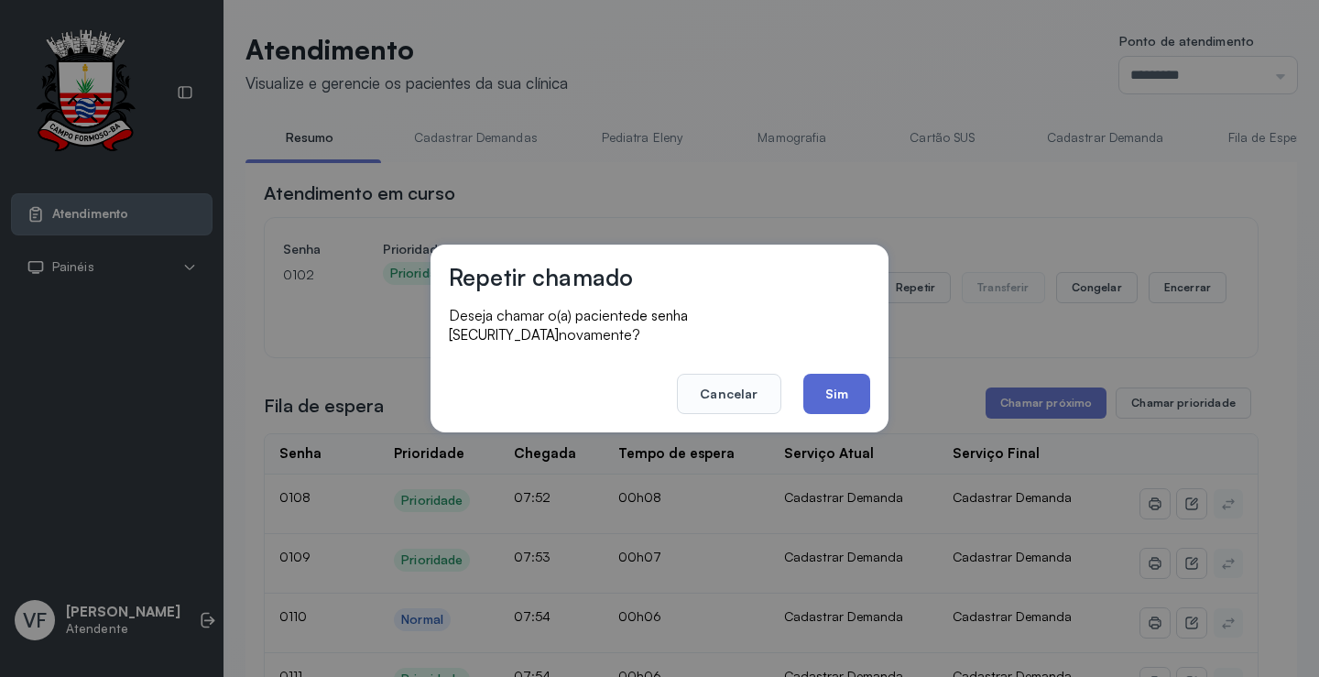
click at [834, 381] on button "Sim" at bounding box center [836, 394] width 67 height 40
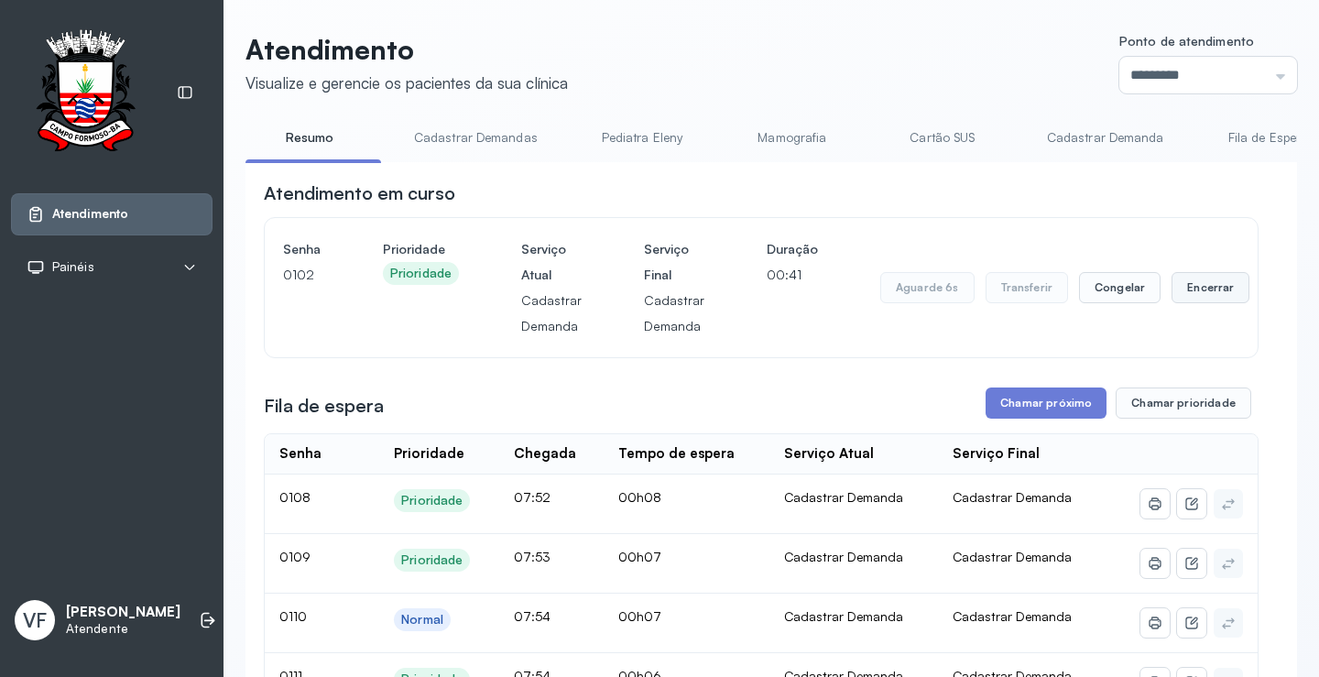
click at [1188, 284] on button "Encerrar" at bounding box center [1211, 287] width 78 height 31
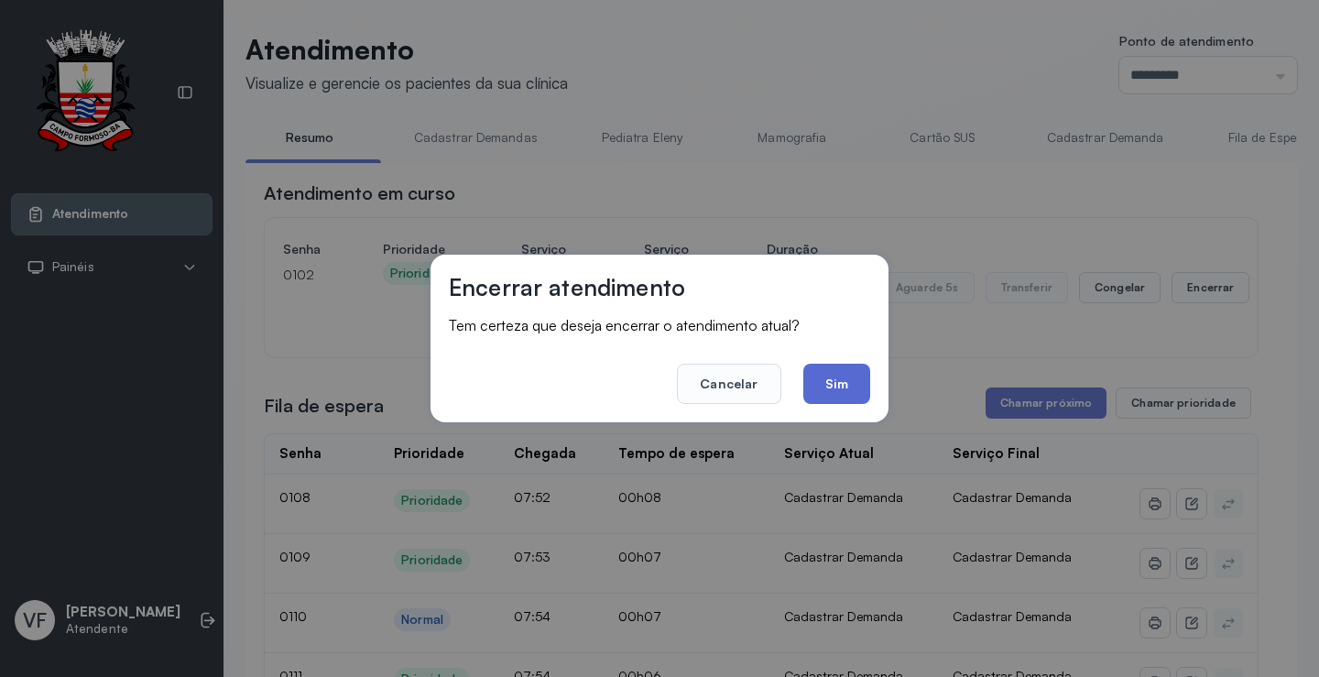
click at [831, 377] on button "Sim" at bounding box center [836, 384] width 67 height 40
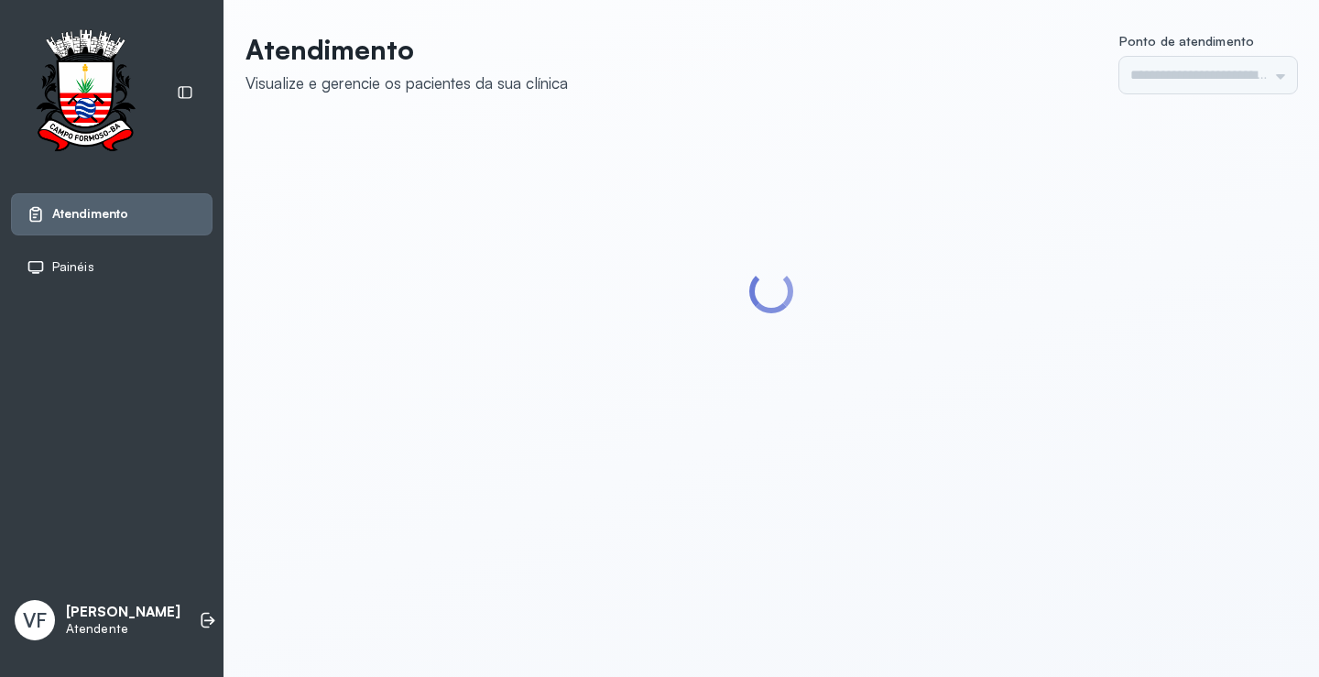
type input "*********"
